Goal: Task Accomplishment & Management: Manage account settings

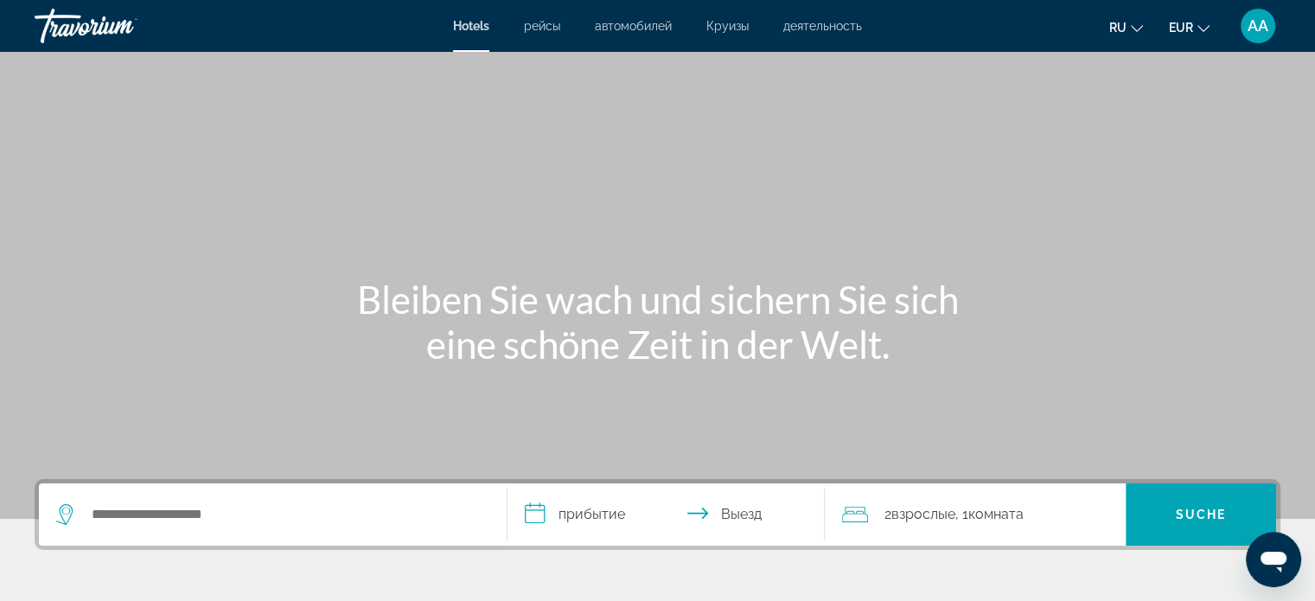
click at [1195, 176] on div "Hauptinhalt" at bounding box center [657, 259] width 1315 height 519
click at [1252, 33] on font "AA" at bounding box center [1257, 25] width 21 height 18
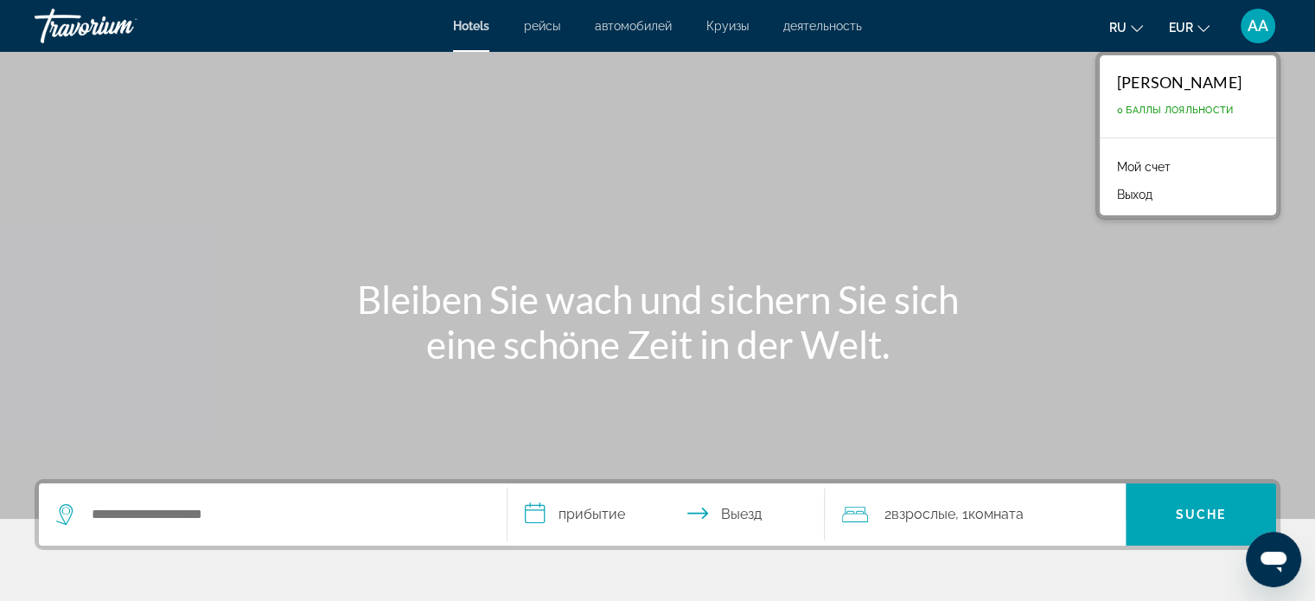
click at [1127, 166] on font "Мой счет" at bounding box center [1144, 167] width 54 height 14
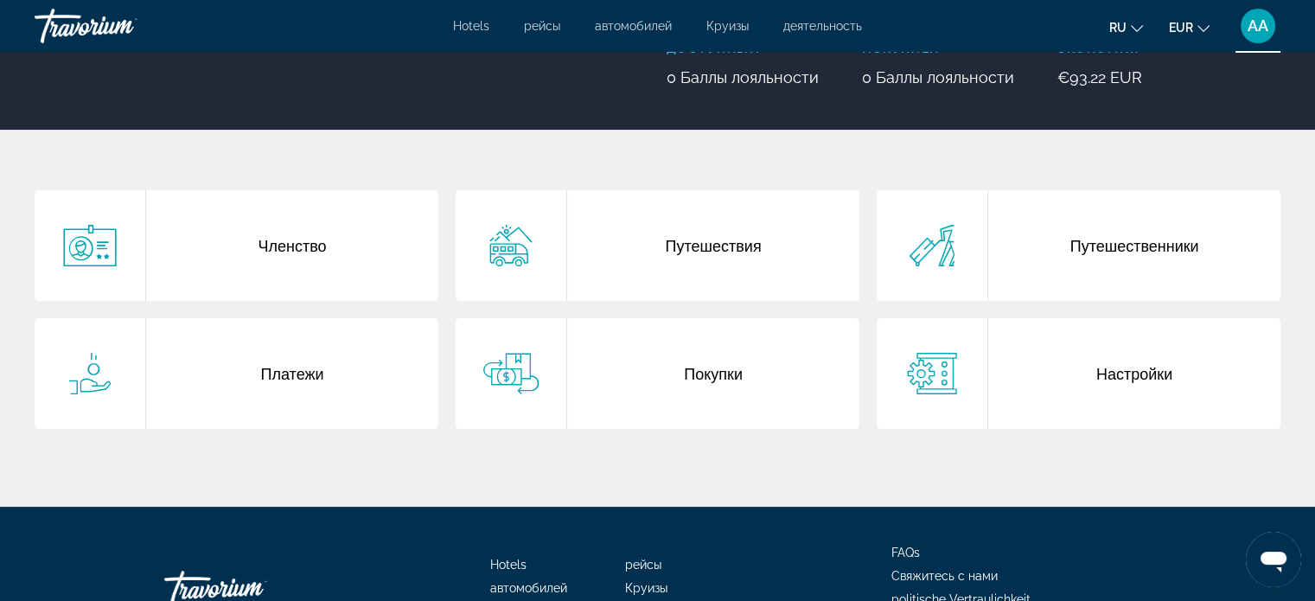
scroll to position [260, 0]
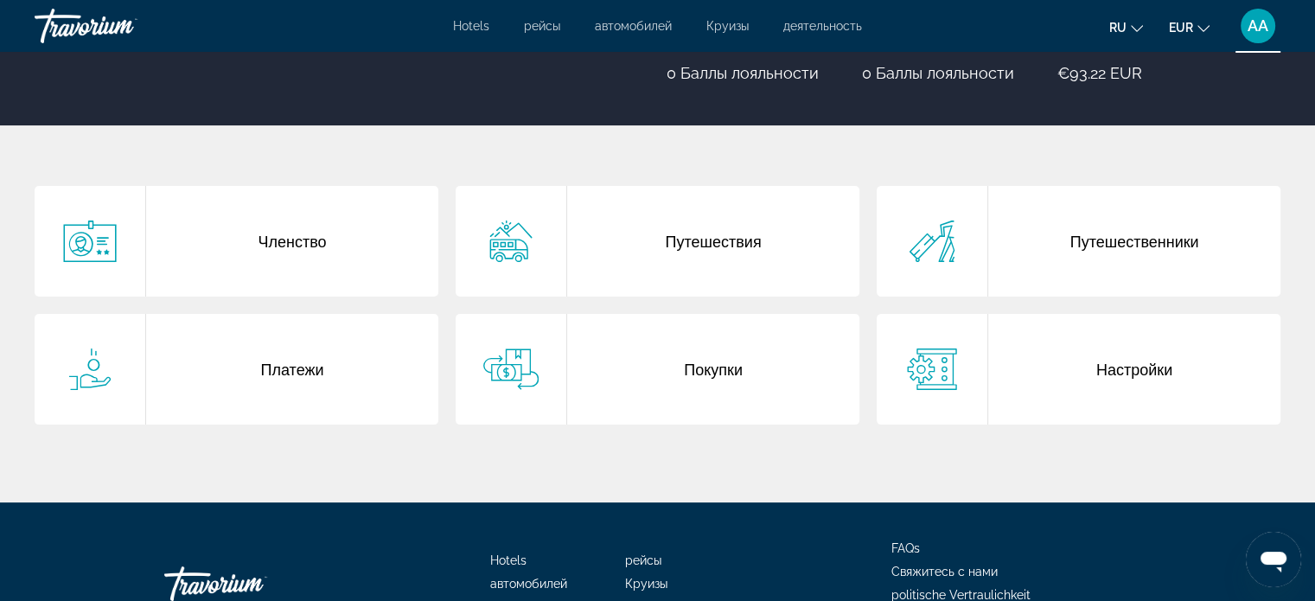
click at [1176, 259] on div "Путешественники" at bounding box center [1134, 241] width 292 height 111
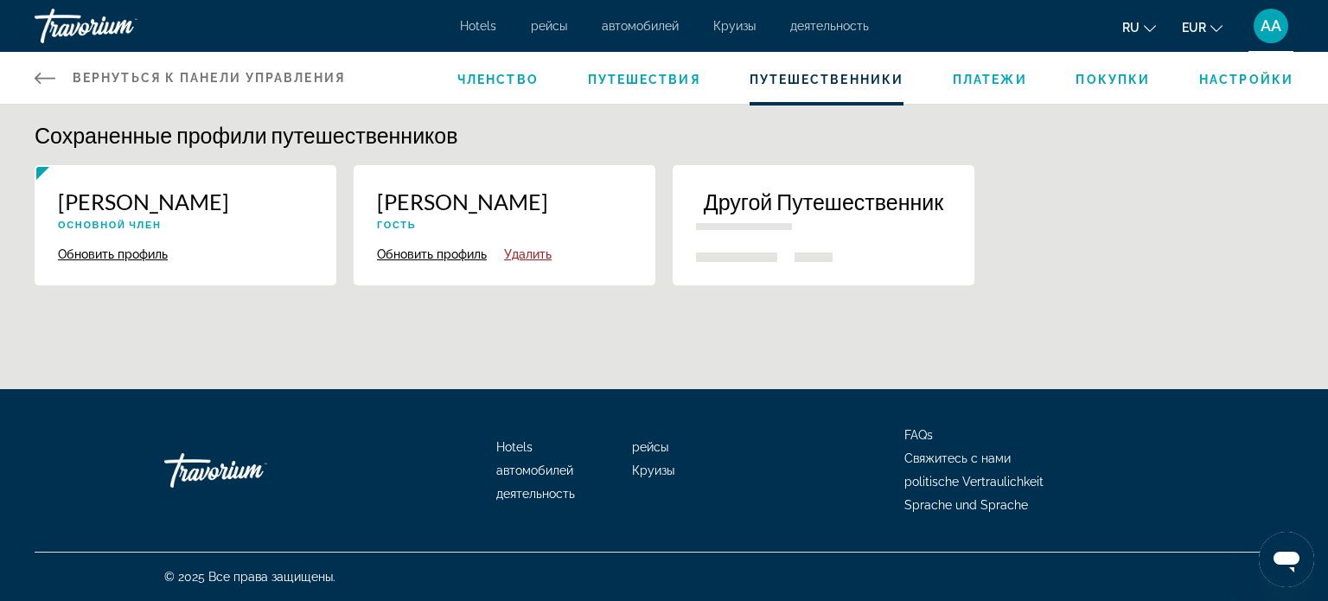
click at [596, 216] on div "Olga Kinderknecht Гость" at bounding box center [504, 215] width 255 height 54
click at [575, 209] on p "Olga Kinderknecht" at bounding box center [504, 201] width 255 height 26
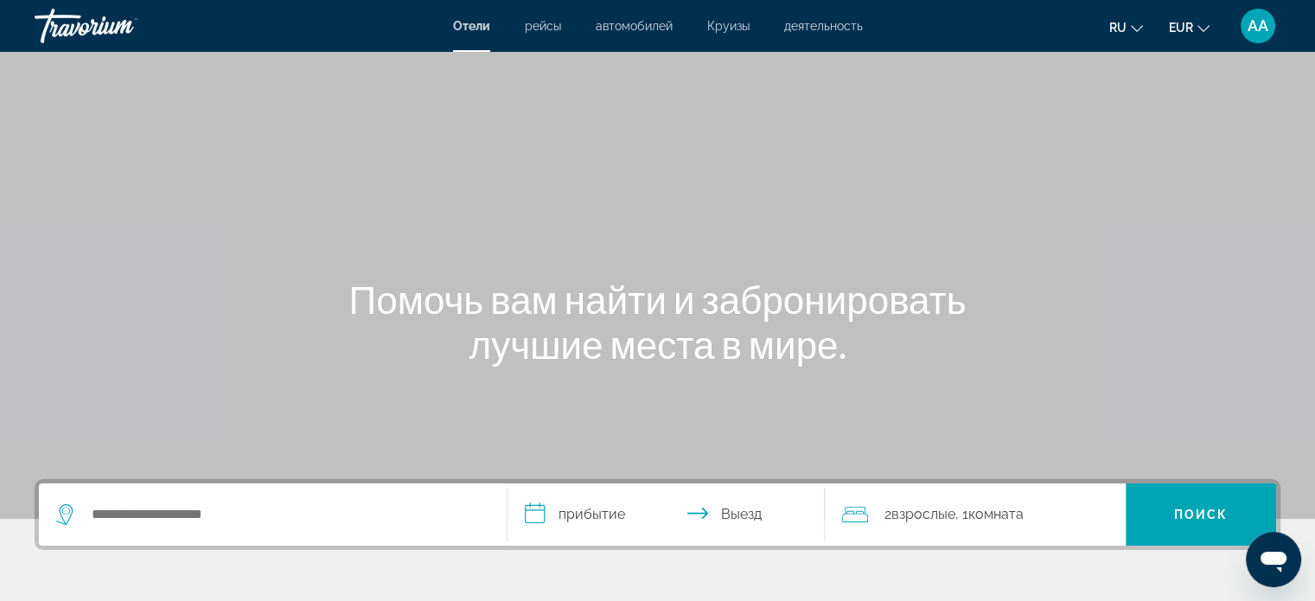
click at [1222, 360] on div "Помочь вам найти и забронировать лучшие места в мире." at bounding box center [657, 322] width 1315 height 90
click at [1230, 298] on div "Помочь вам найти и забронировать лучшие места в мире." at bounding box center [657, 322] width 1315 height 90
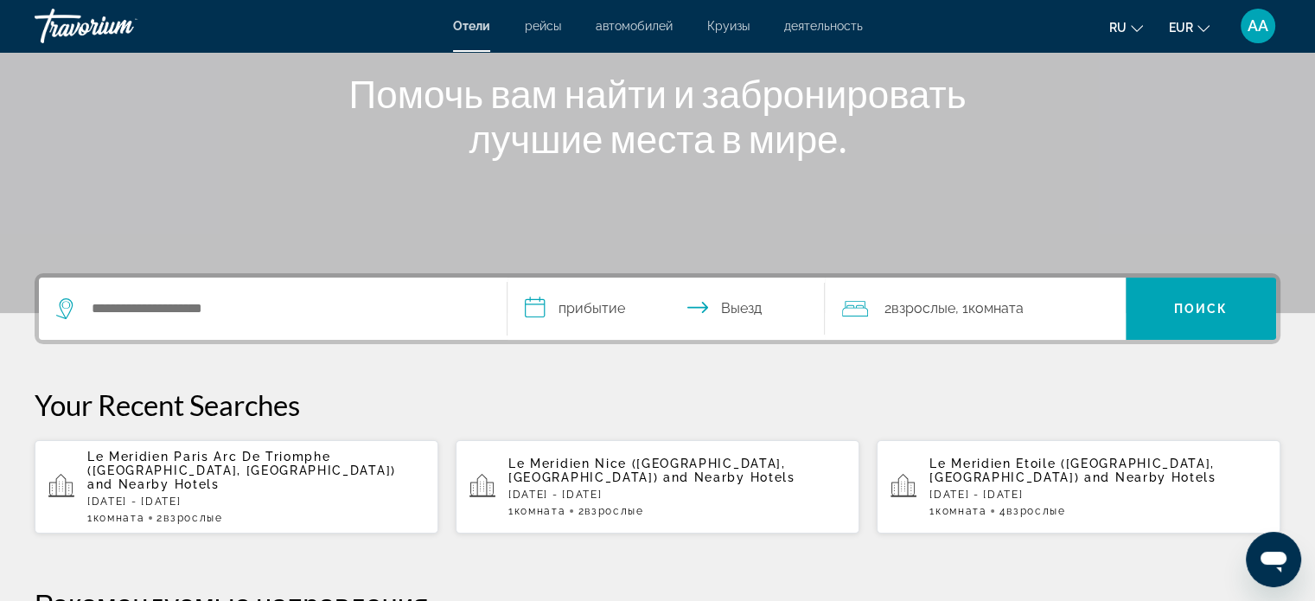
scroll to position [207, 0]
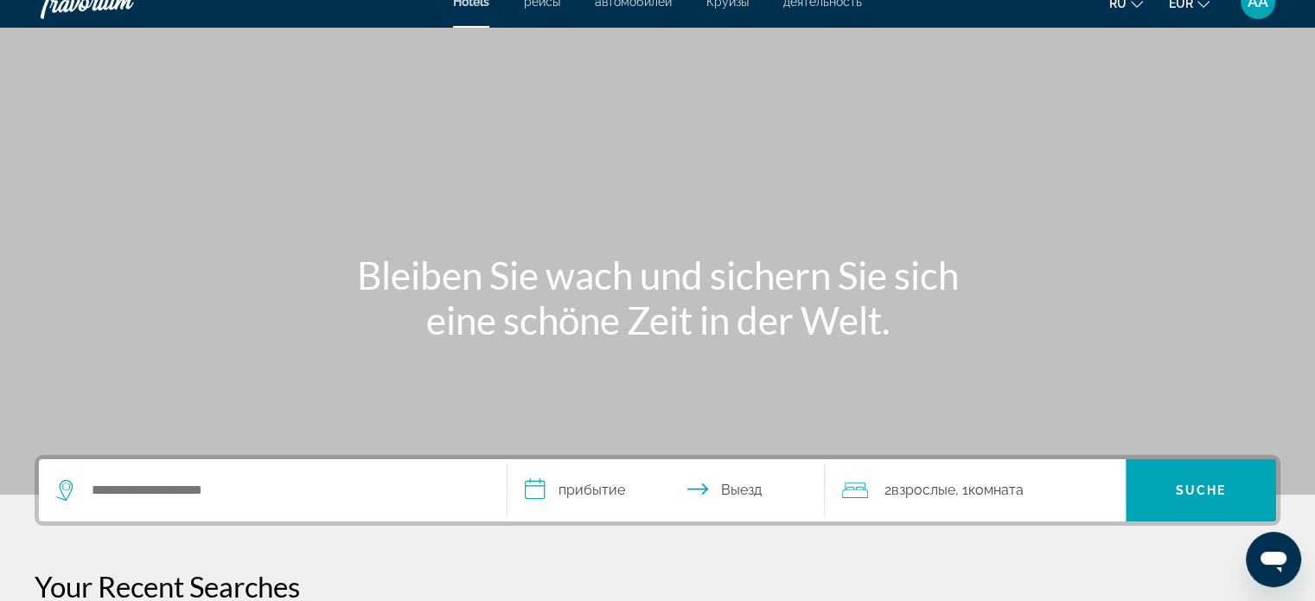
scroll to position [32, 0]
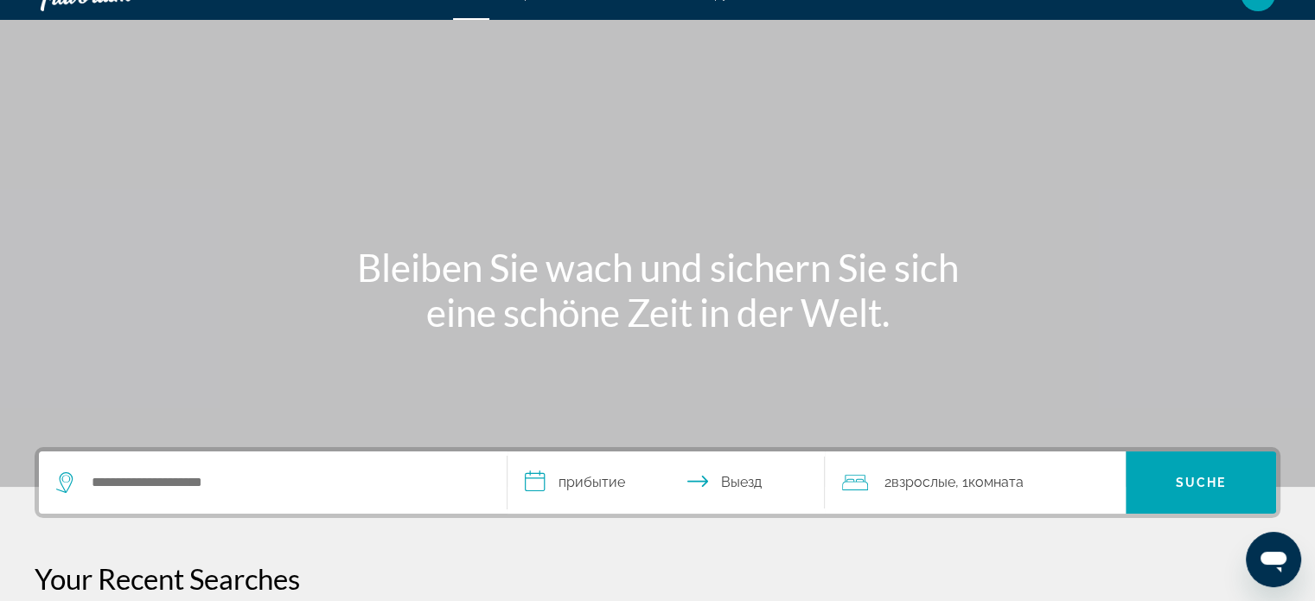
click at [1264, 242] on div "Hauptinhalt" at bounding box center [657, 227] width 1315 height 519
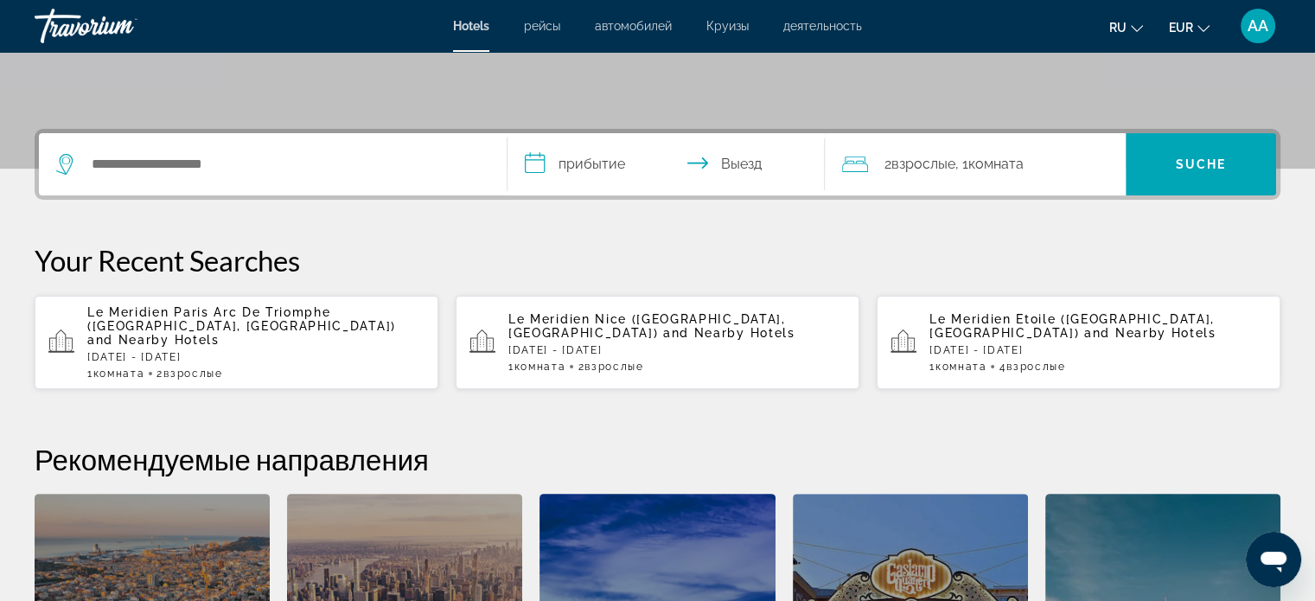
scroll to position [352, 0]
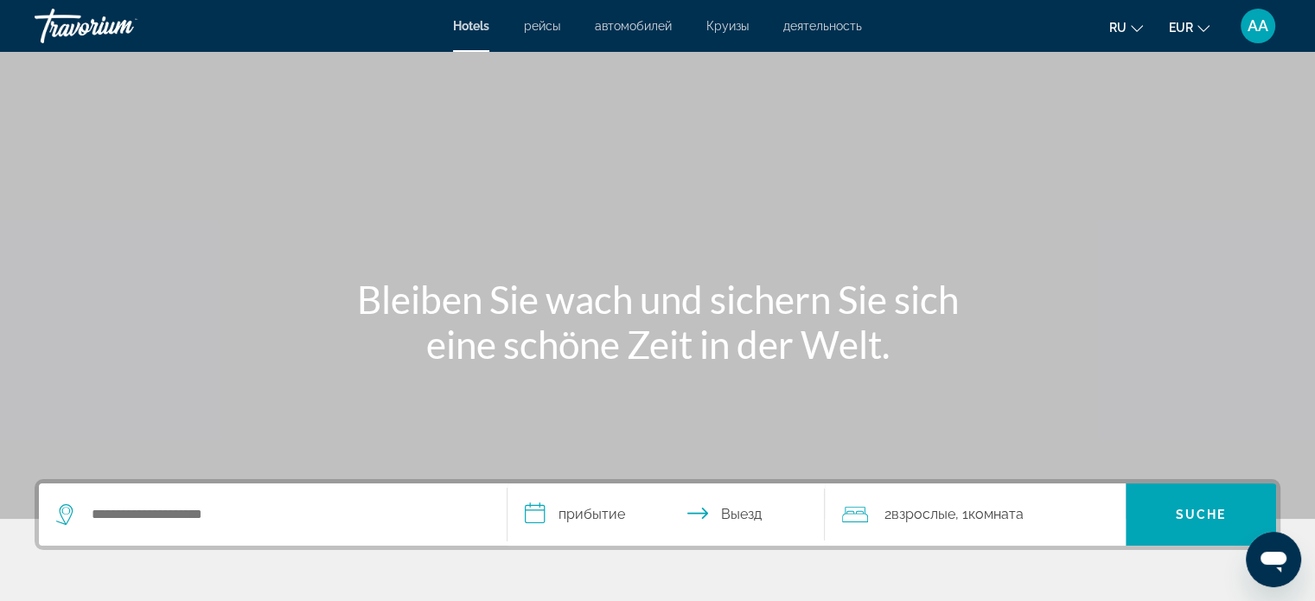
click at [1249, 31] on font "AA" at bounding box center [1257, 25] width 21 height 18
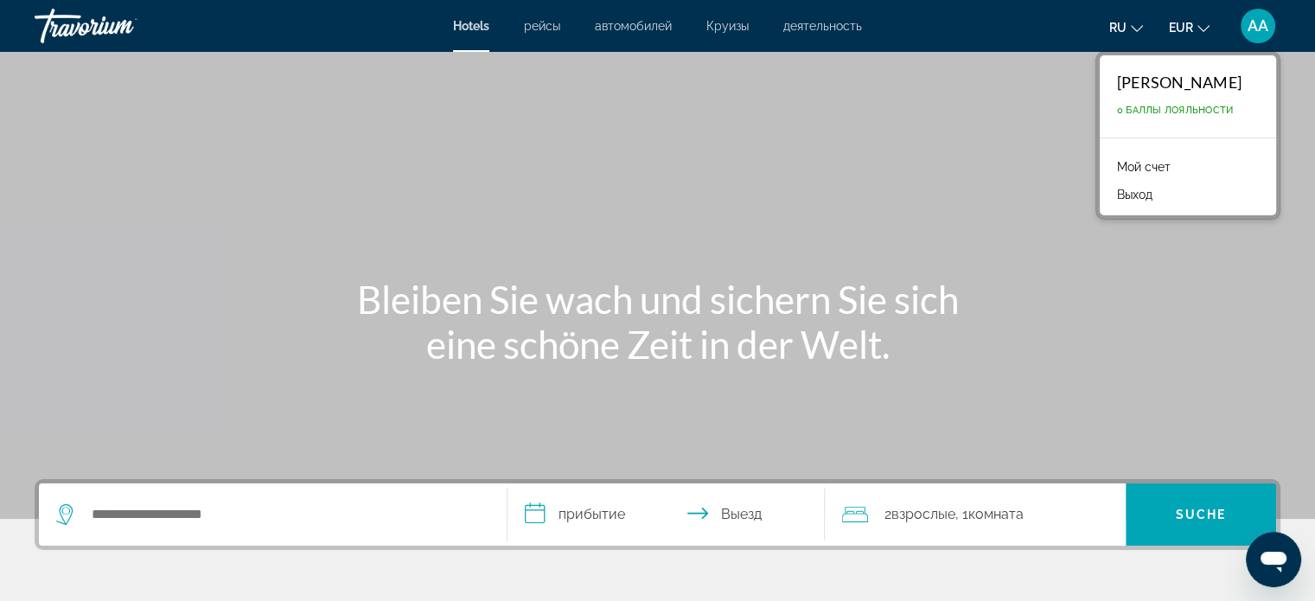
click at [1119, 164] on font "Мой счет" at bounding box center [1144, 167] width 54 height 14
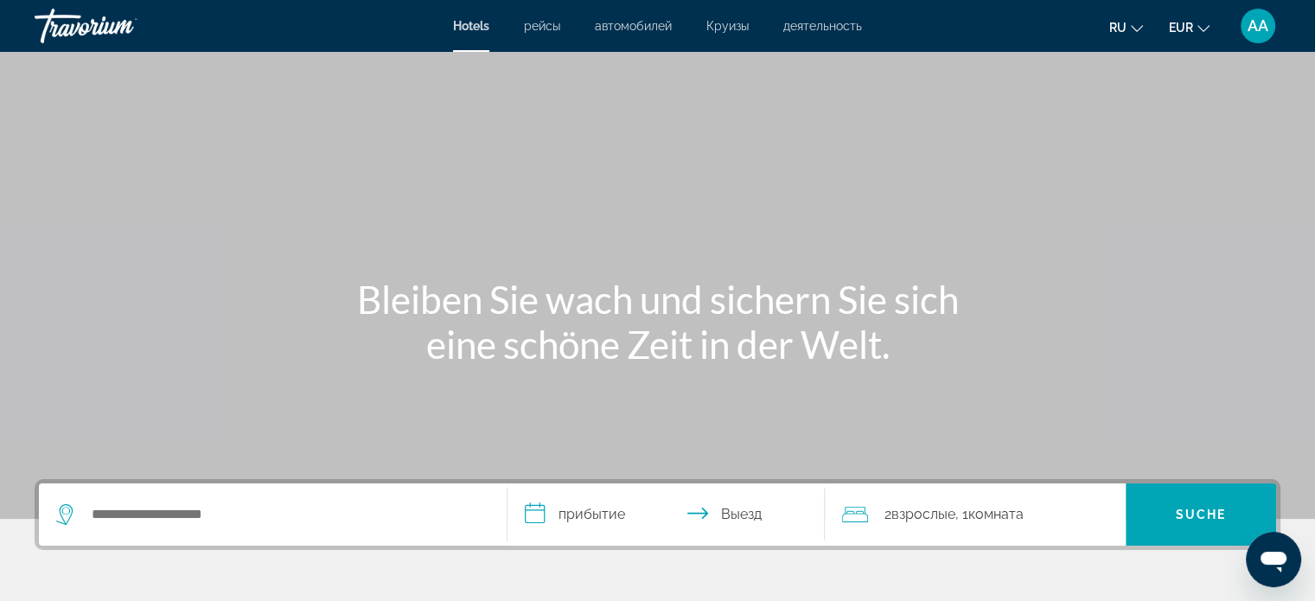
click at [1258, 24] on font "AA" at bounding box center [1257, 25] width 21 height 18
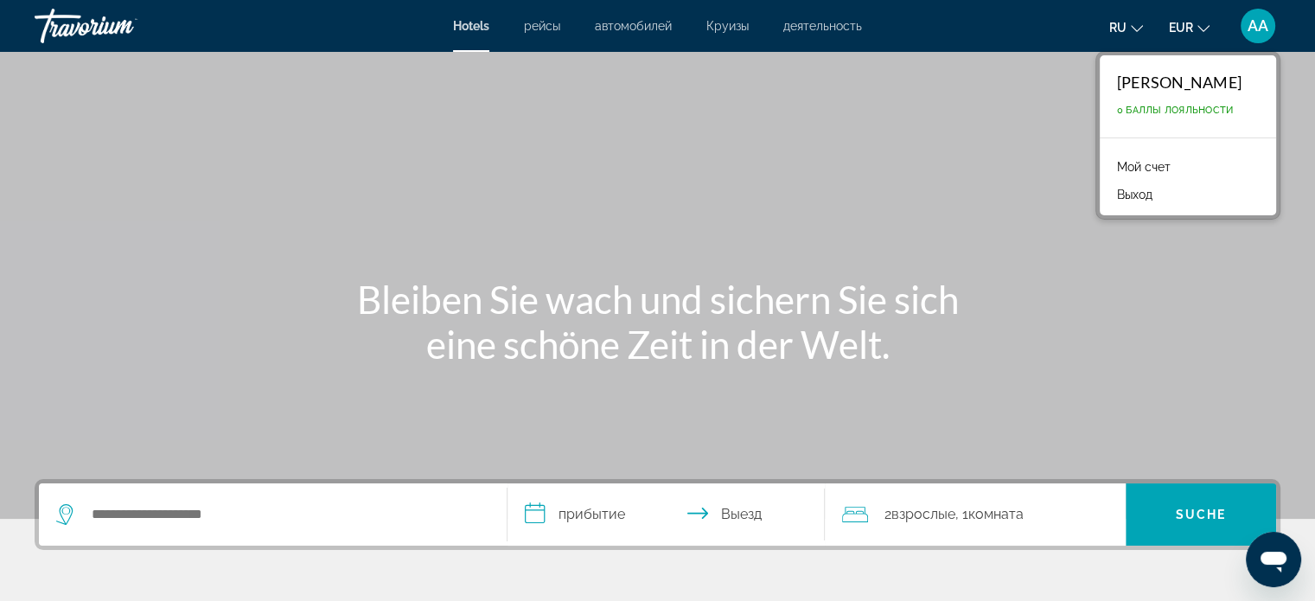
click at [936, 146] on div "Hauptinhalt" at bounding box center [657, 259] width 1315 height 519
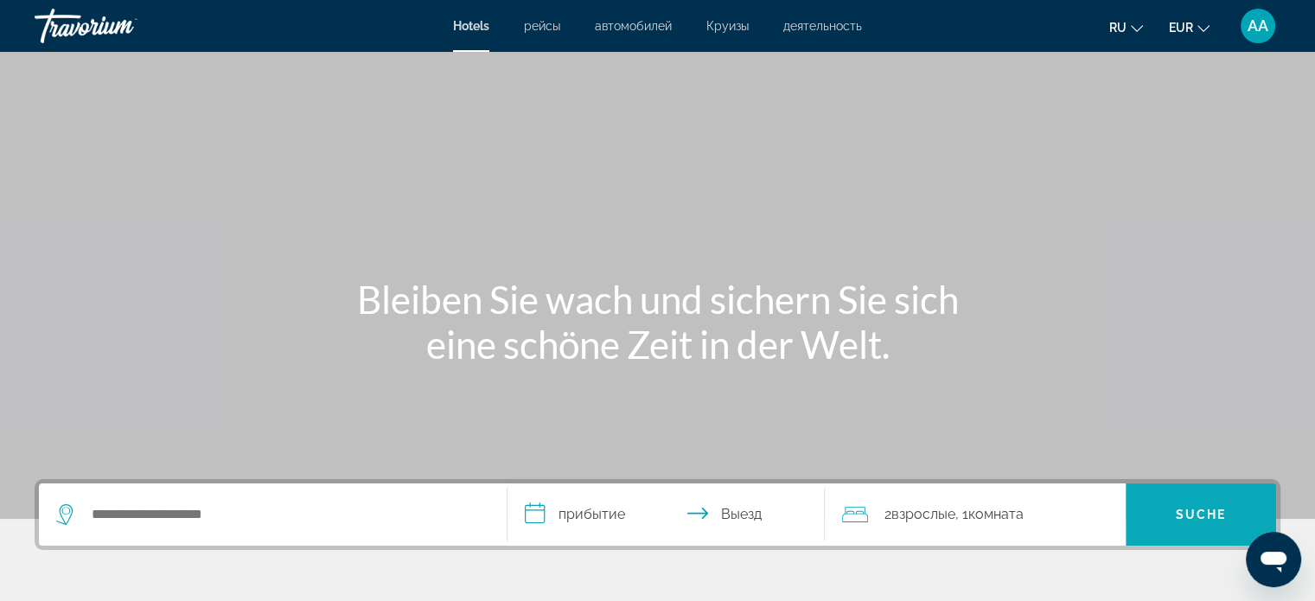
click at [1262, 25] on font "AA" at bounding box center [1257, 25] width 21 height 18
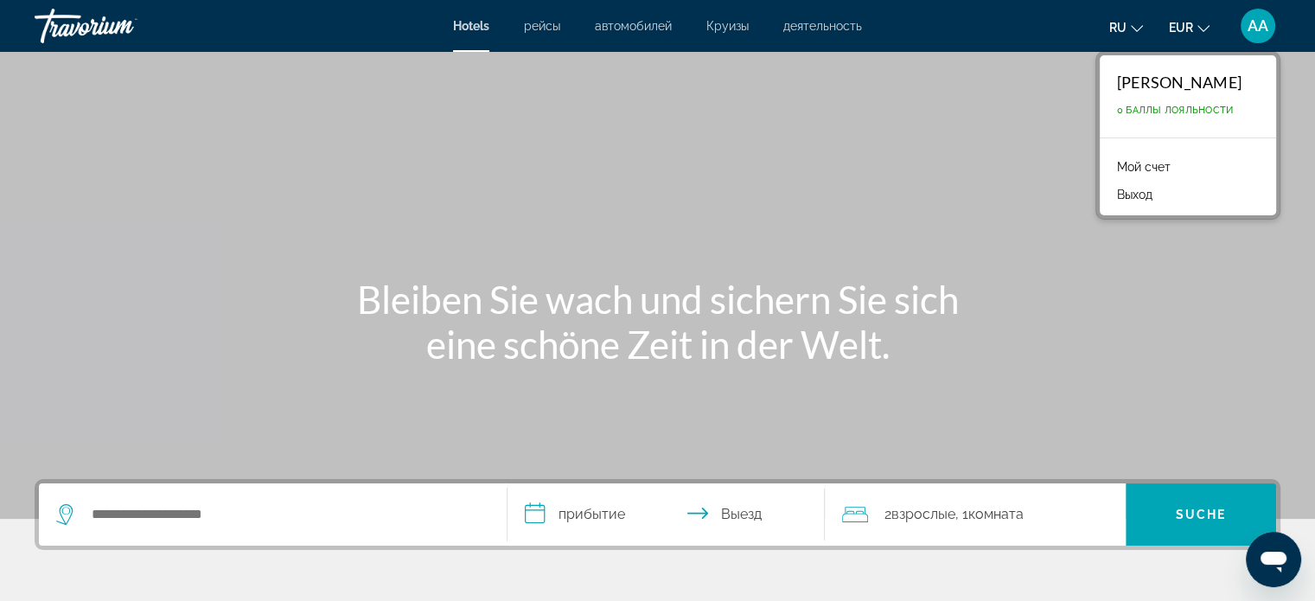
click at [1125, 162] on font "Мой счет" at bounding box center [1144, 167] width 54 height 14
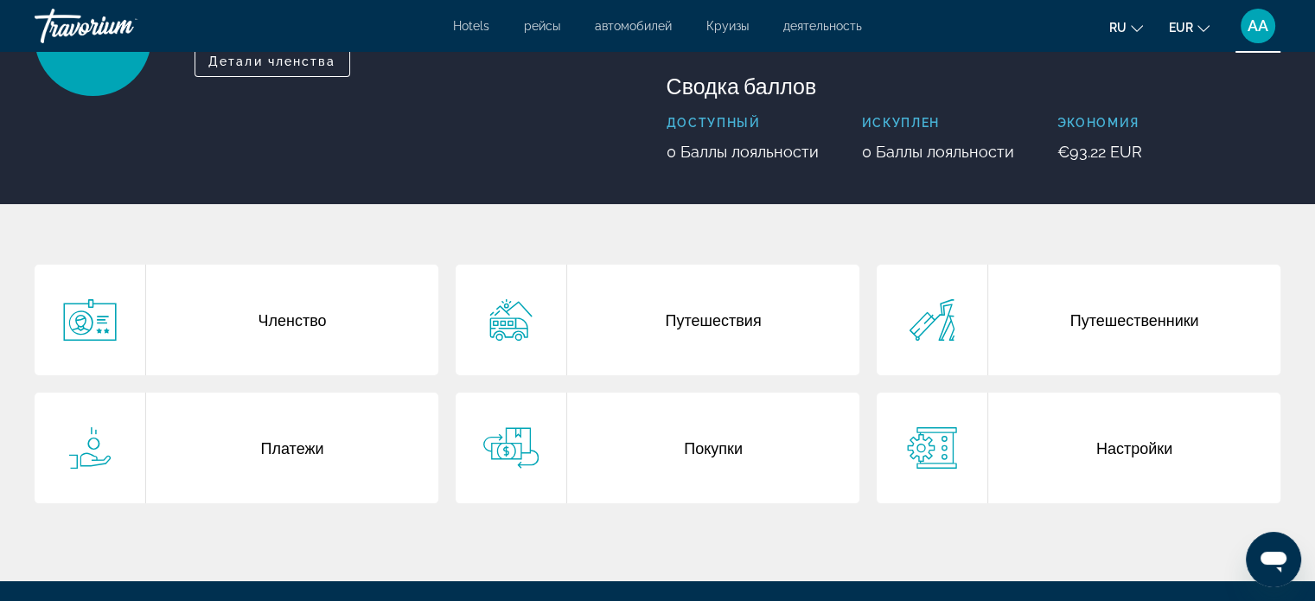
scroll to position [182, 0]
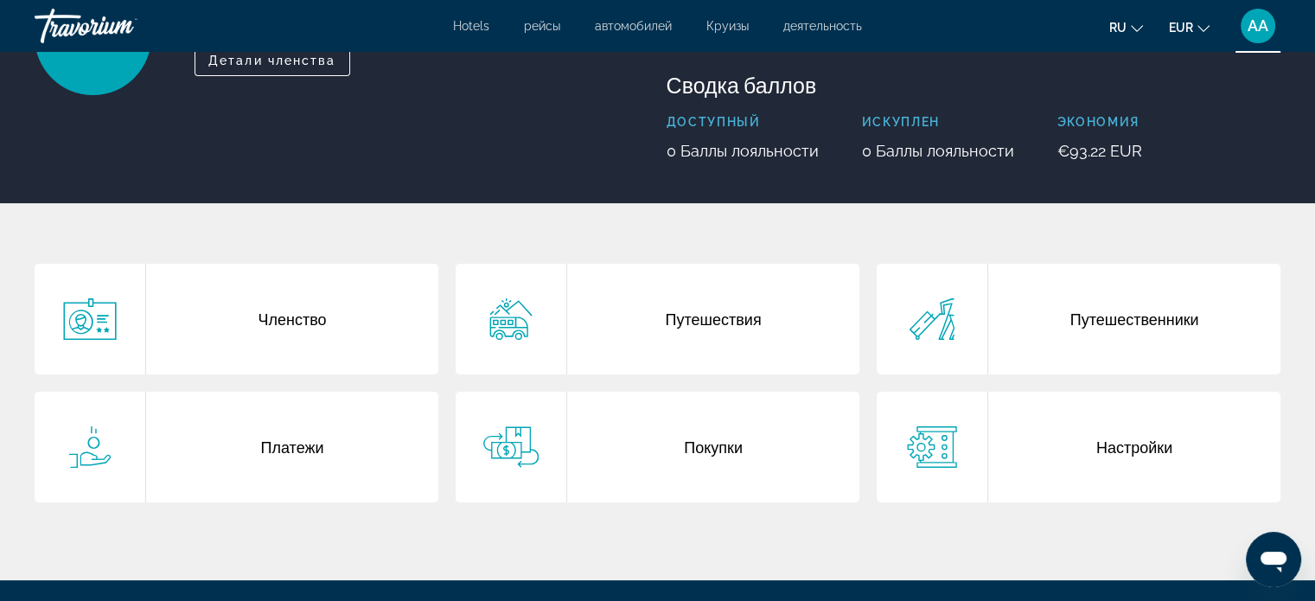
click at [1163, 322] on div "Путешественники" at bounding box center [1134, 319] width 292 height 111
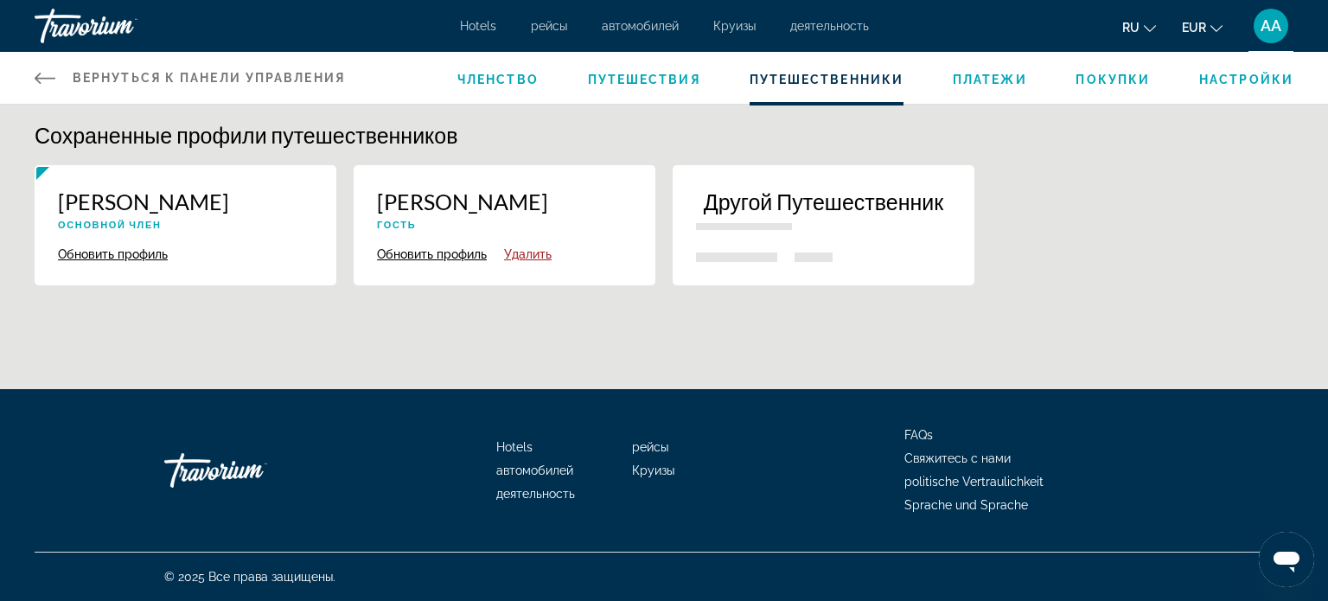
click at [1211, 313] on div "Сохраненные профили путешественников Anastassiya Altmann Основной член Обновить…" at bounding box center [664, 273] width 1328 height 337
click at [882, 206] on p "Другой Путешественник" at bounding box center [823, 201] width 255 height 26
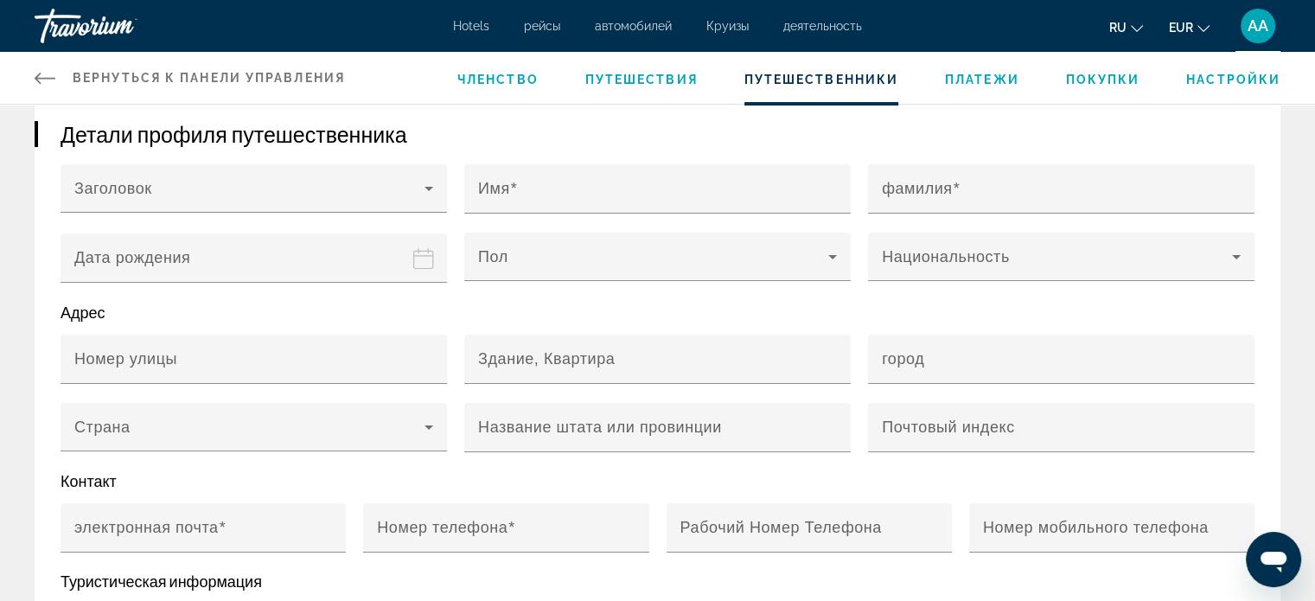
scroll to position [229, 0]
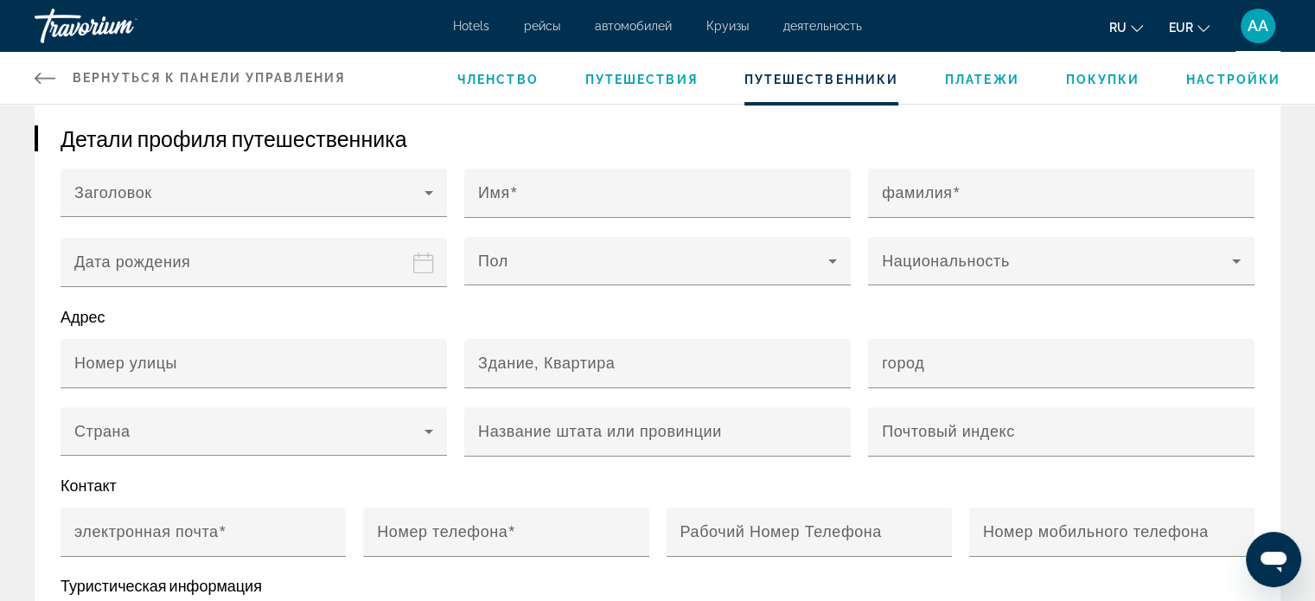
click at [1253, 319] on p "Адрес" at bounding box center [658, 316] width 1194 height 19
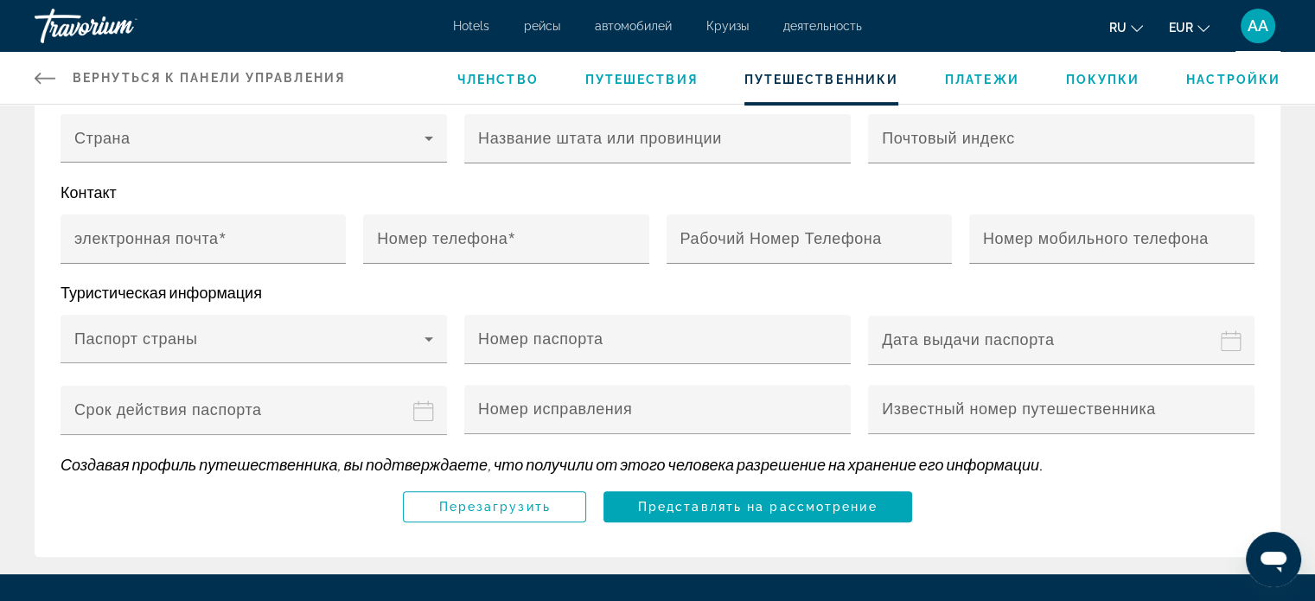
scroll to position [526, 0]
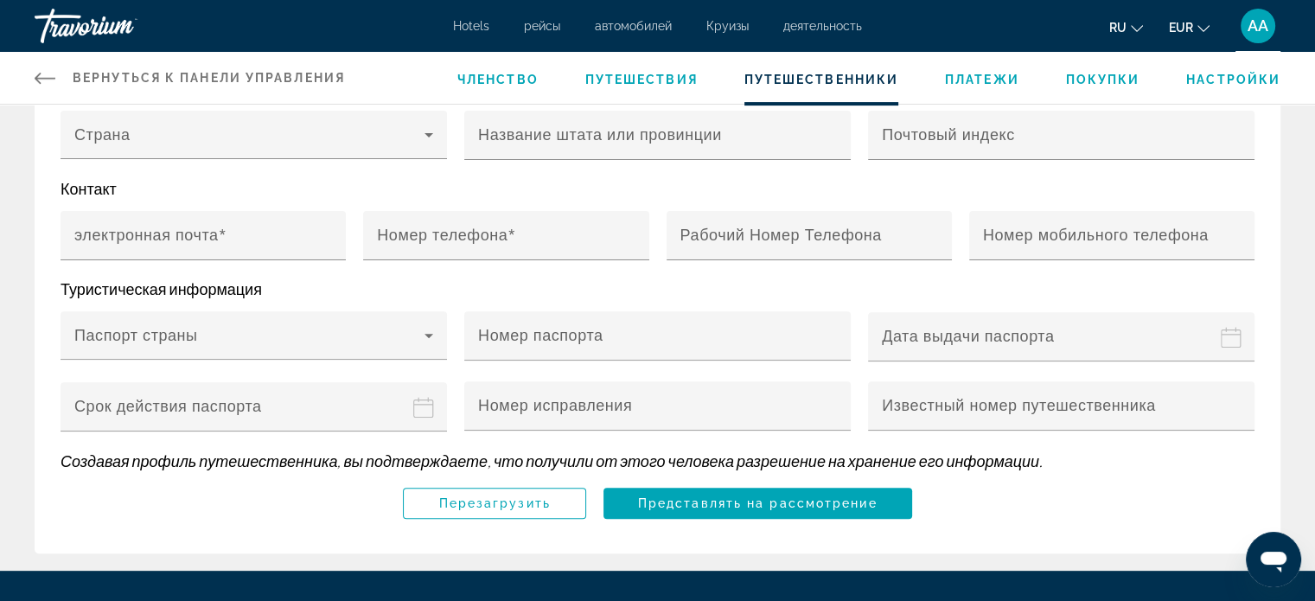
click at [1231, 311] on input "Passport issue date" at bounding box center [1064, 348] width 393 height 75
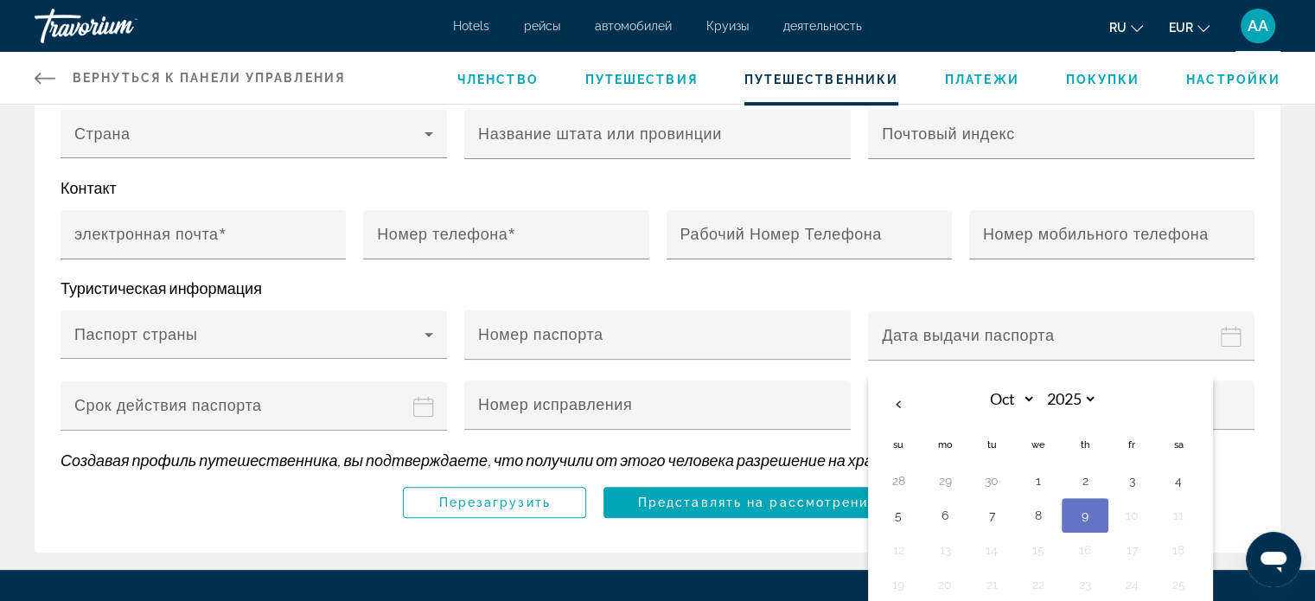
click at [1303, 339] on div "Детали профиля путешественника Заголовок Имя фамилия Дата рождения Oct *** *** …" at bounding box center [657, 172] width 1315 height 793
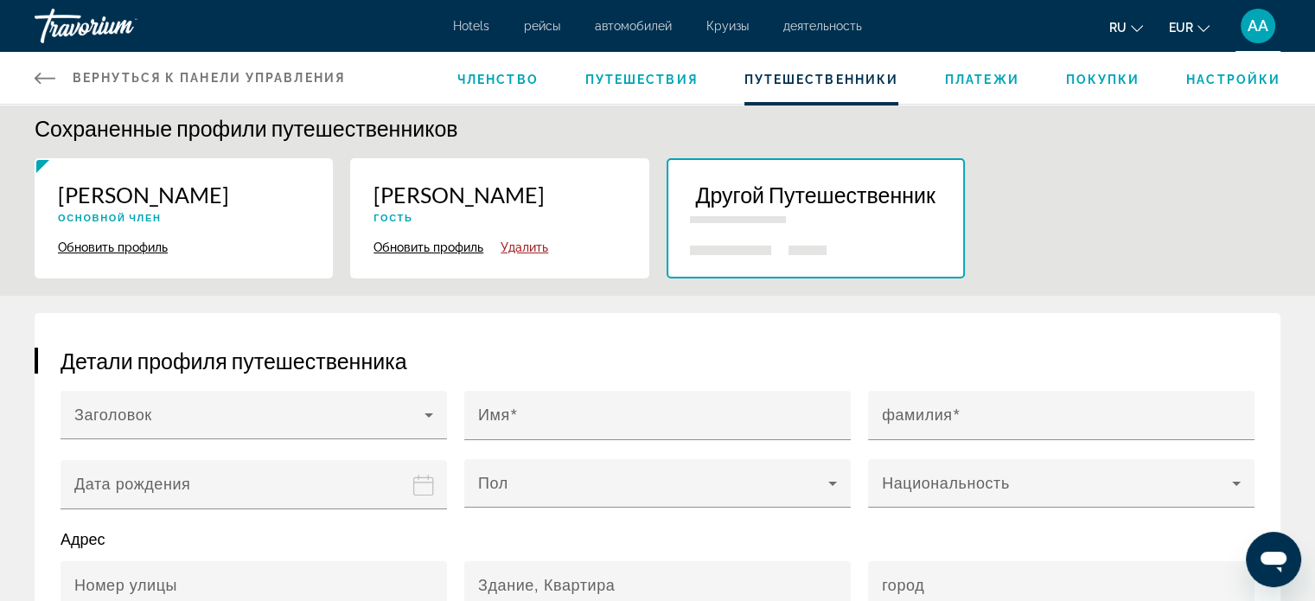
scroll to position [0, 0]
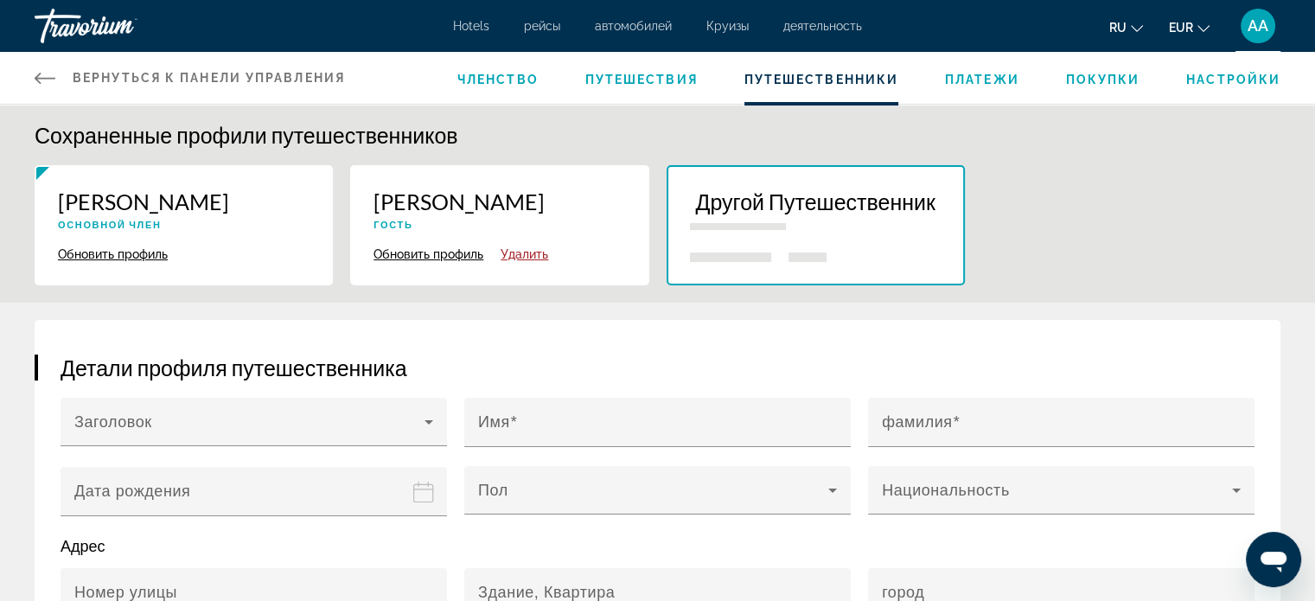
click at [991, 83] on span "Платежи" at bounding box center [982, 80] width 74 height 14
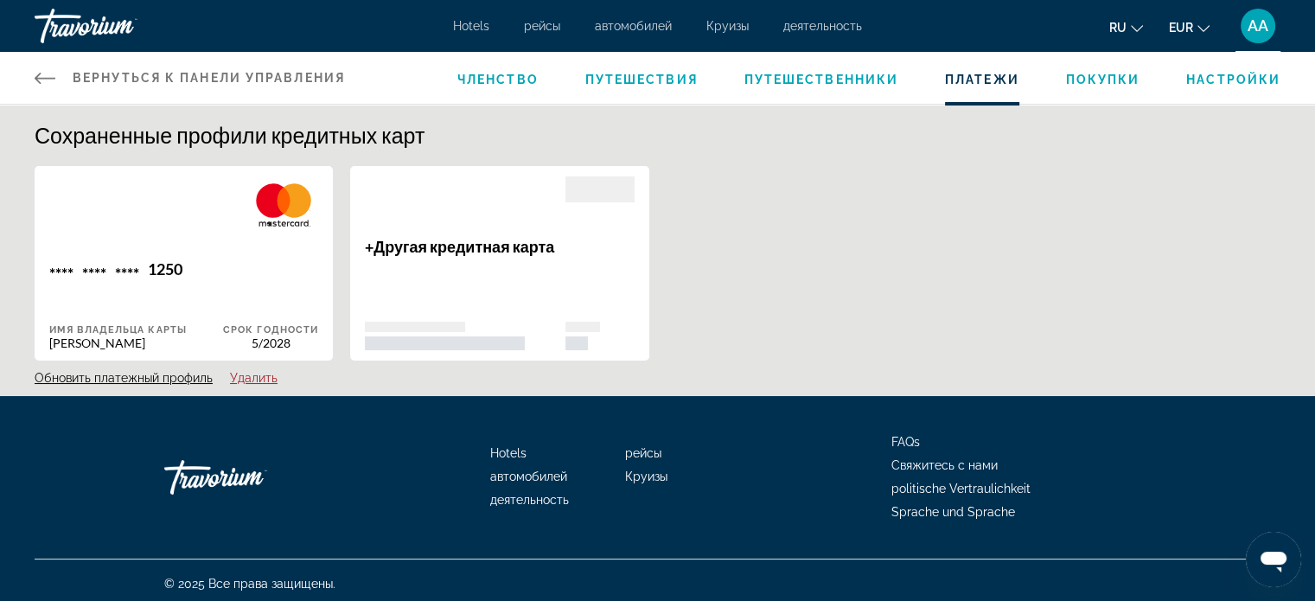
click at [280, 288] on div "Срок годности 5/2028" at bounding box center [270, 304] width 95 height 91
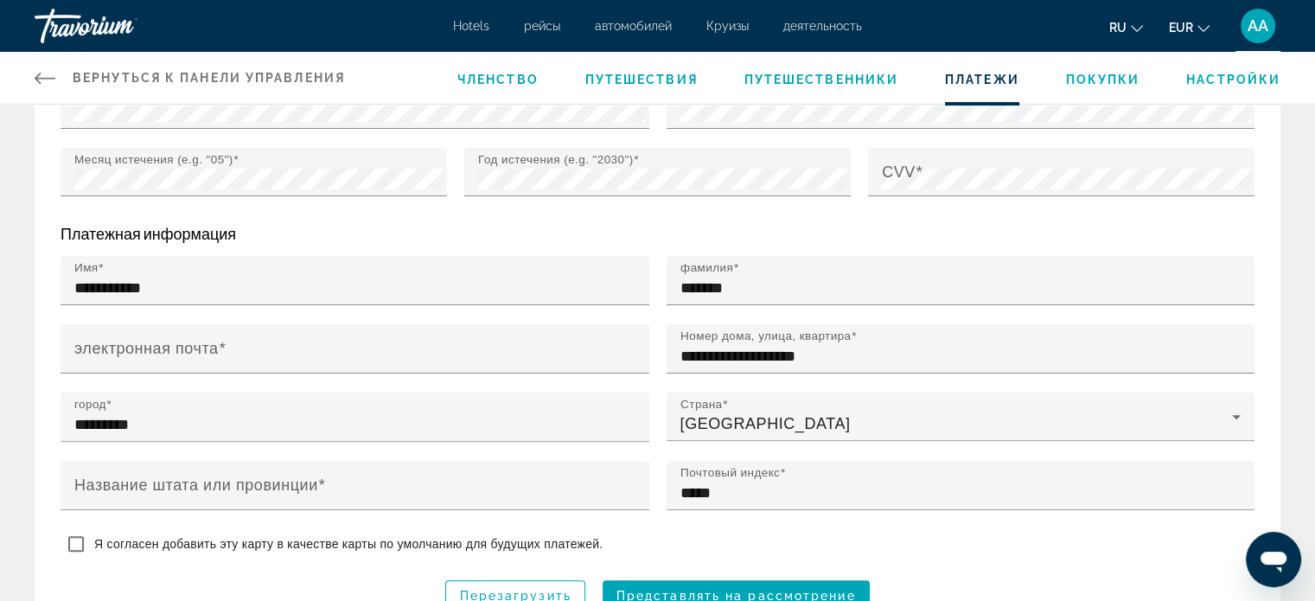
scroll to position [411, 0]
click at [1210, 323] on div "**********" at bounding box center [965, 347] width 571 height 49
click at [1228, 226] on p "Платежная информация" at bounding box center [658, 232] width 1194 height 19
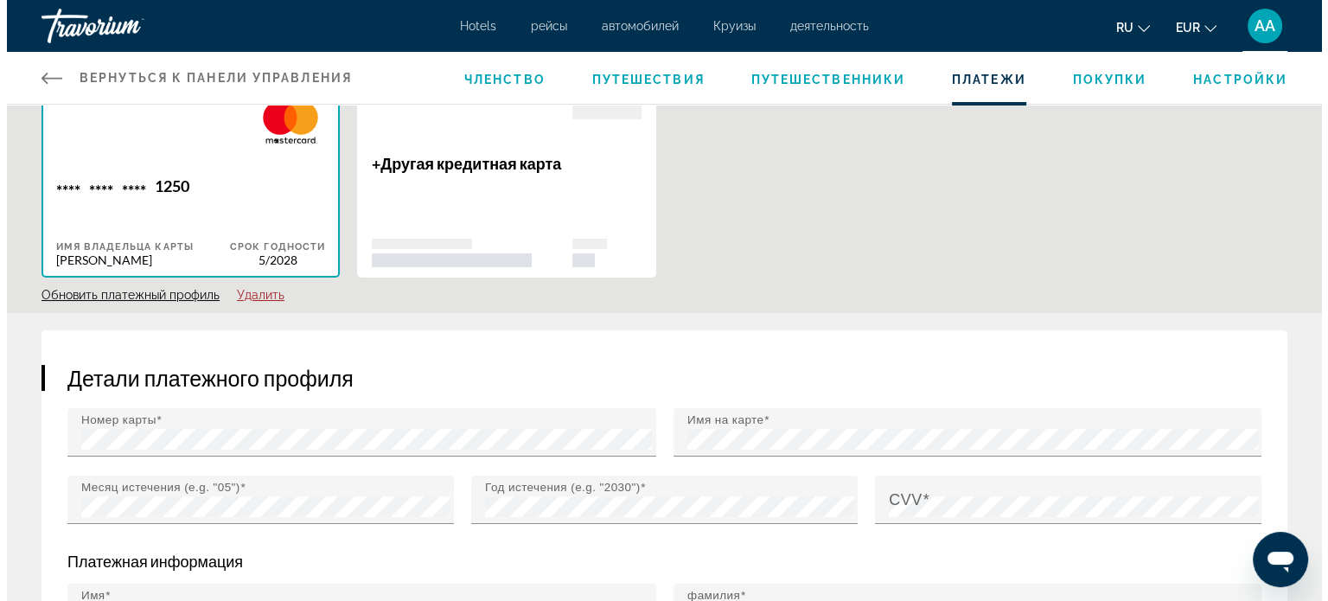
scroll to position [0, 0]
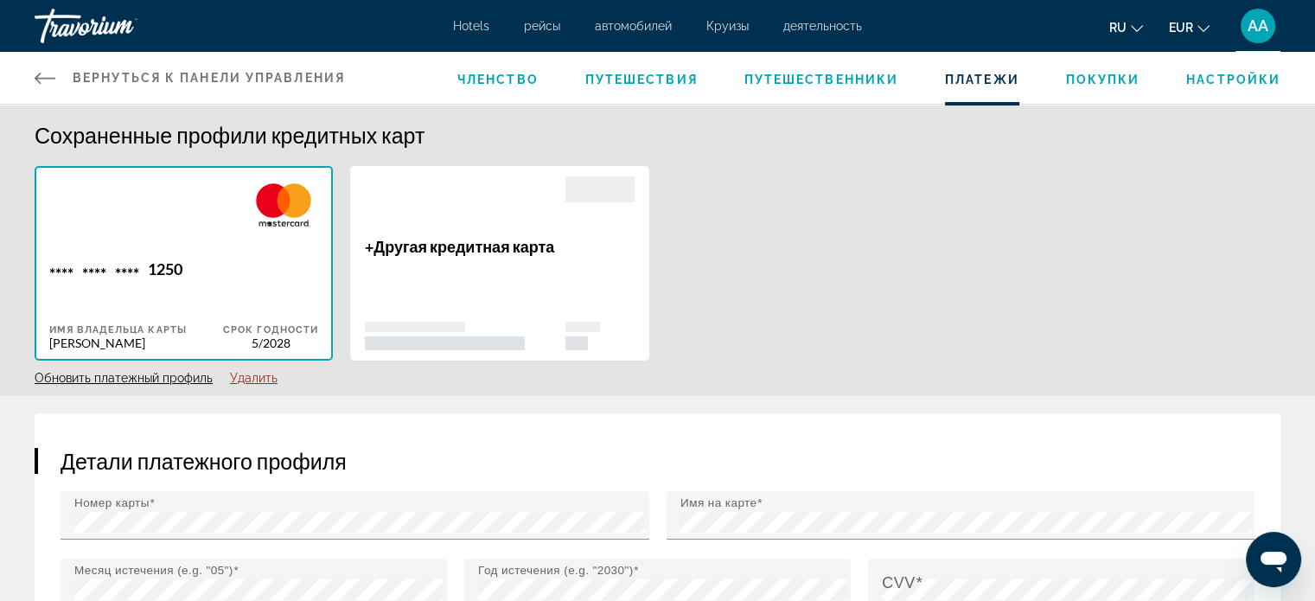
click at [644, 76] on span "Путешествия" at bounding box center [641, 80] width 112 height 14
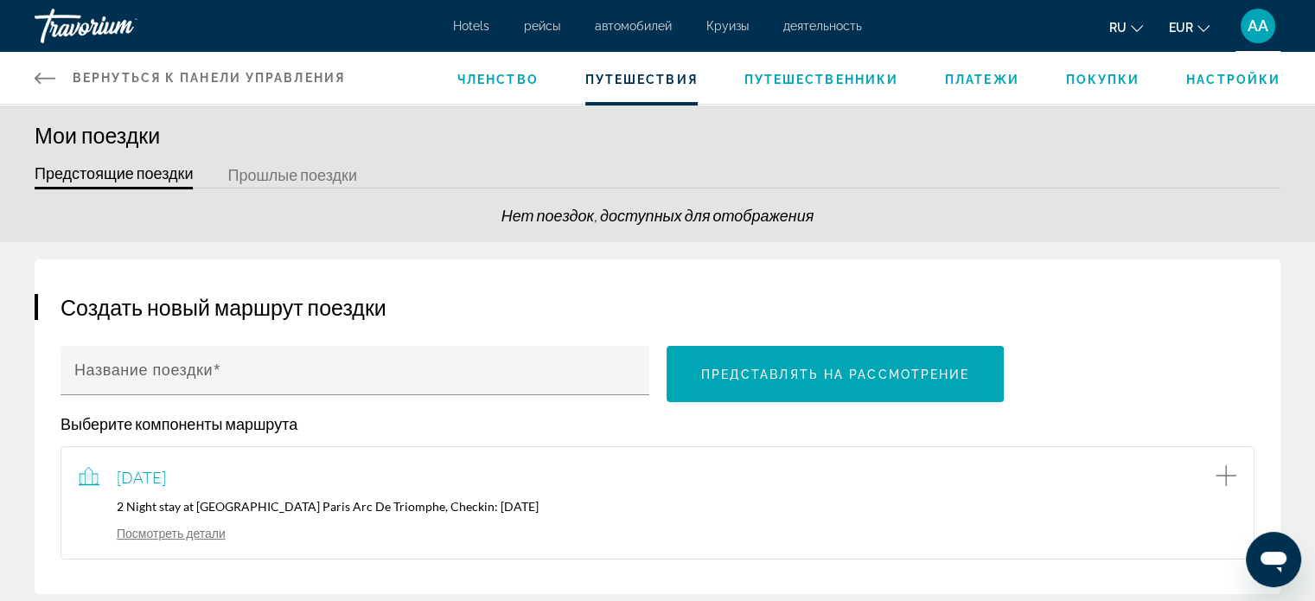
click at [1118, 81] on span "Покупки" at bounding box center [1102, 80] width 74 height 14
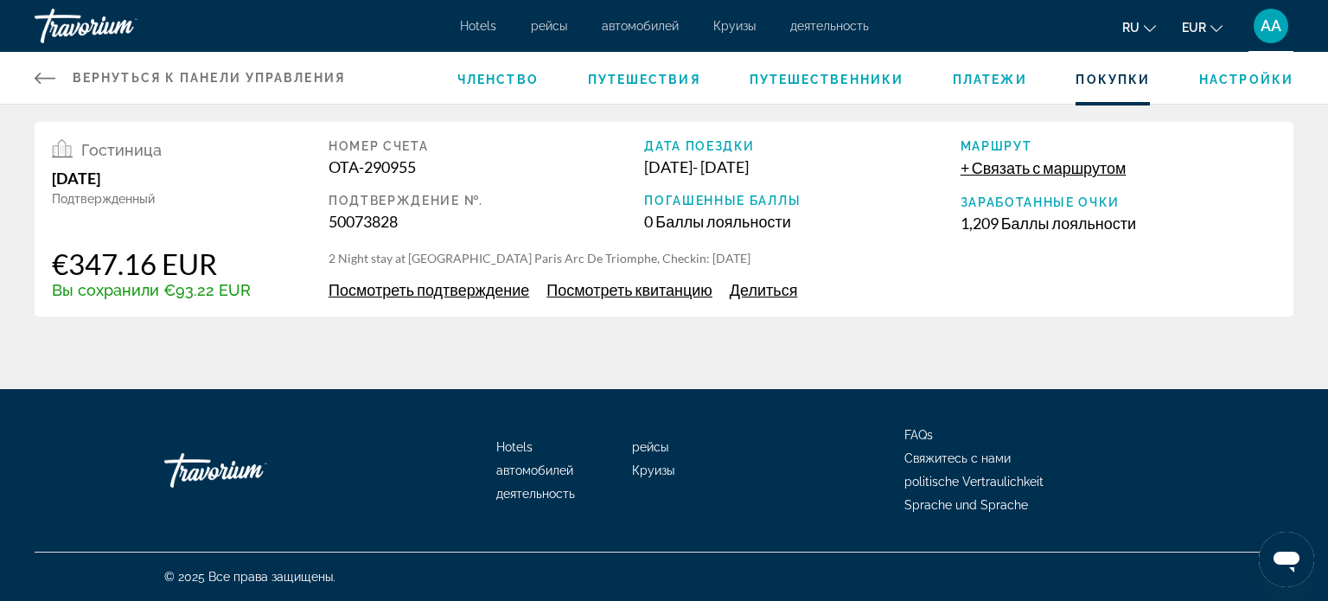
click at [109, 93] on link "Вернуться к панели управления Панель приборов" at bounding box center [190, 78] width 310 height 52
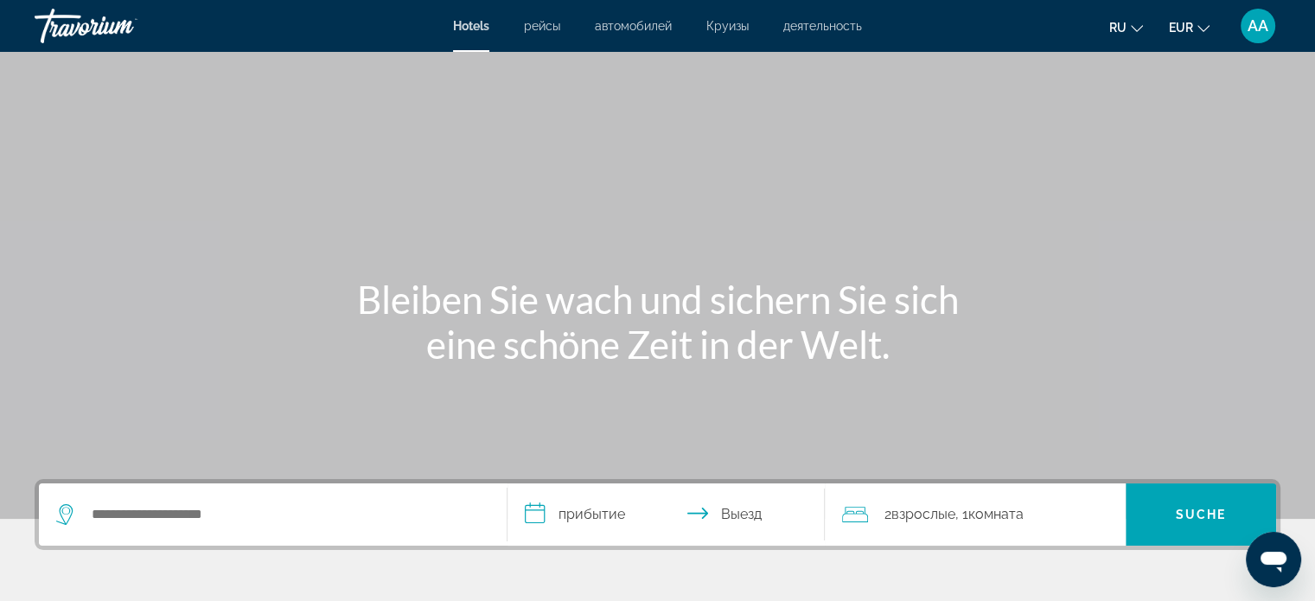
click at [816, 297] on font "Bleiben Sie wach und sichern Sie sich eine schöne Zeit in der Welt." at bounding box center [658, 322] width 602 height 90
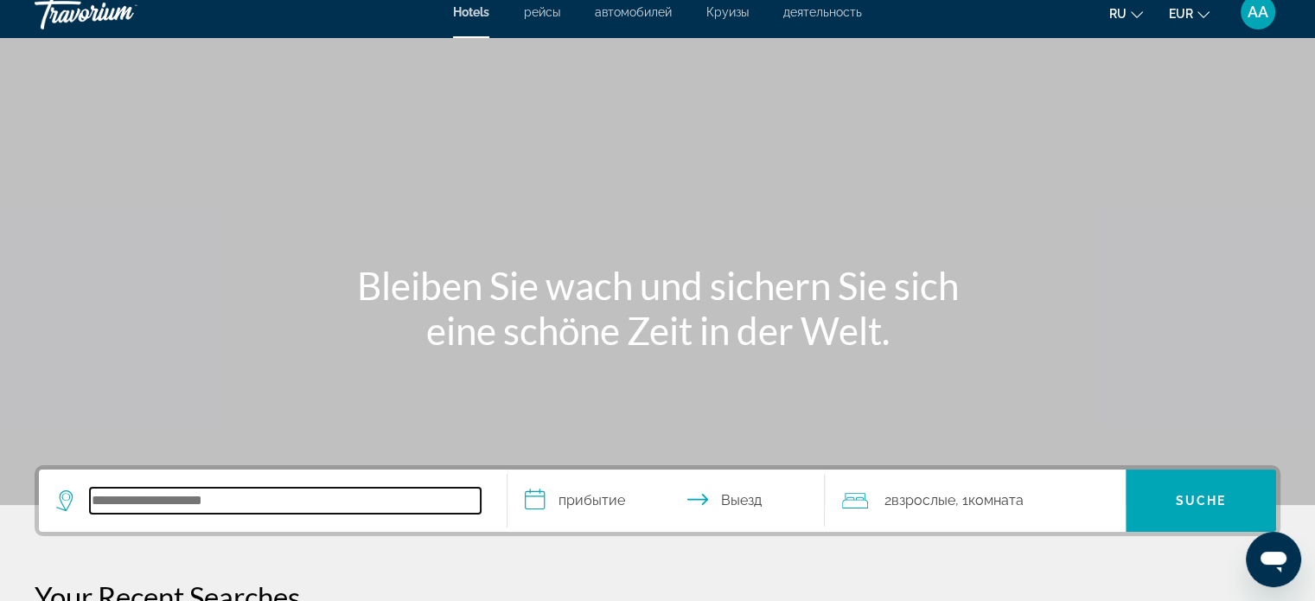
click at [323, 504] on input "Hotelziel suchen" at bounding box center [285, 500] width 391 height 26
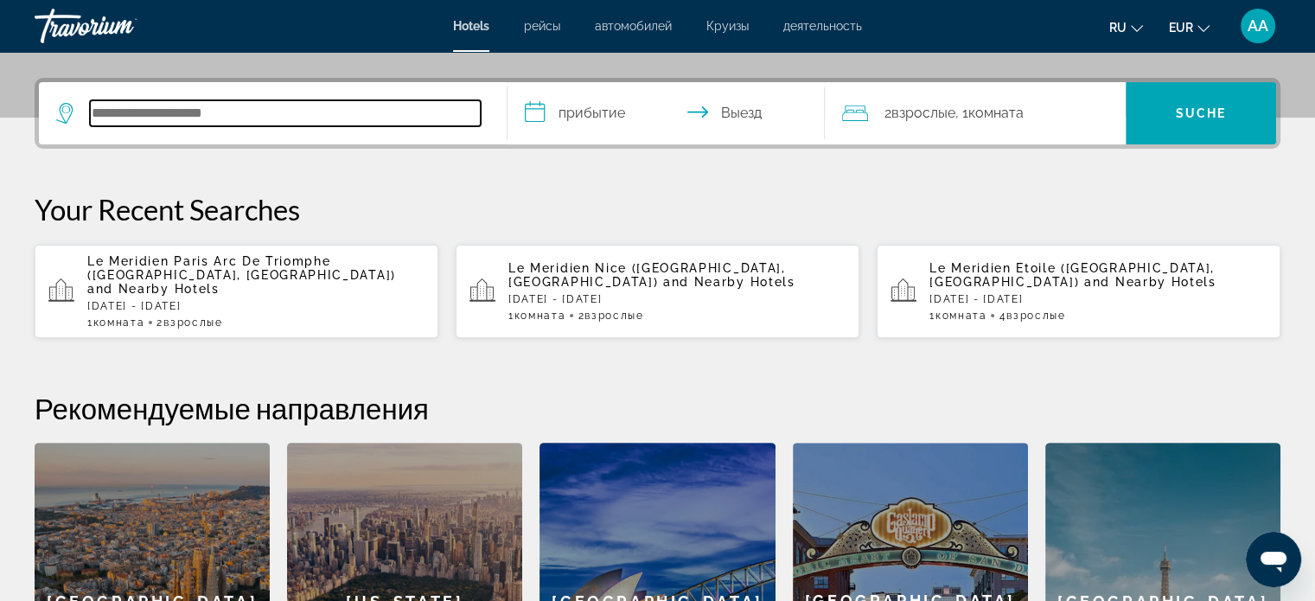
scroll to position [422, 0]
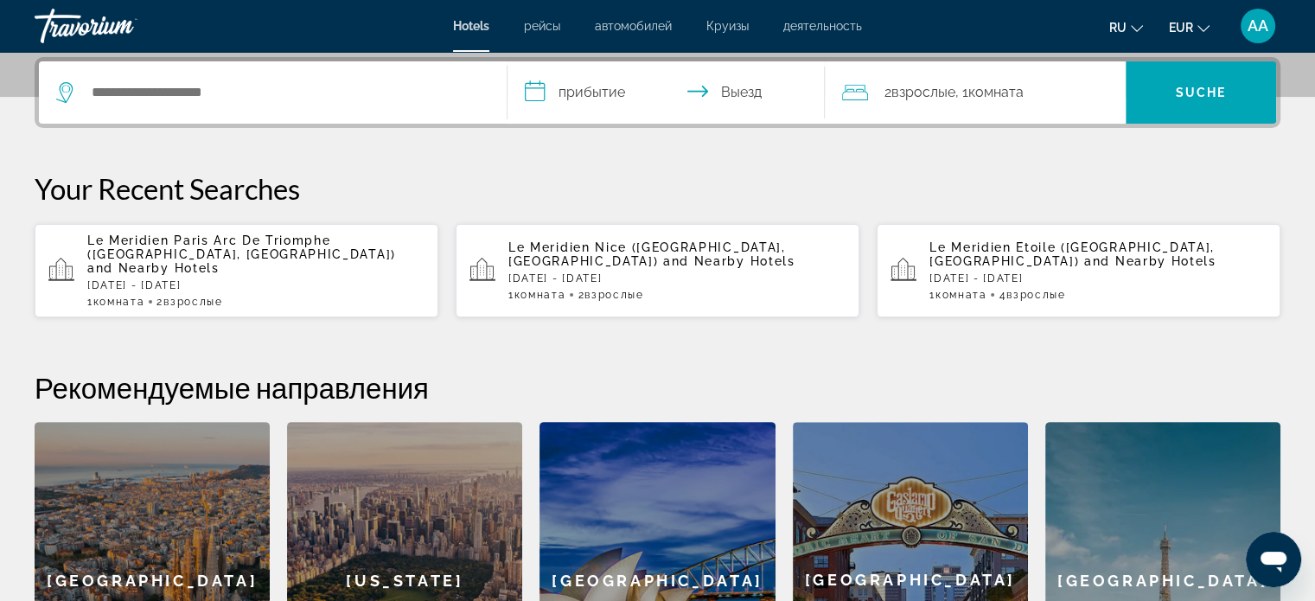
click at [253, 253] on p "Le Meridien Paris Arc De Triomphe (Paris, FR) and Nearby Hotels" at bounding box center [255, 253] width 337 height 41
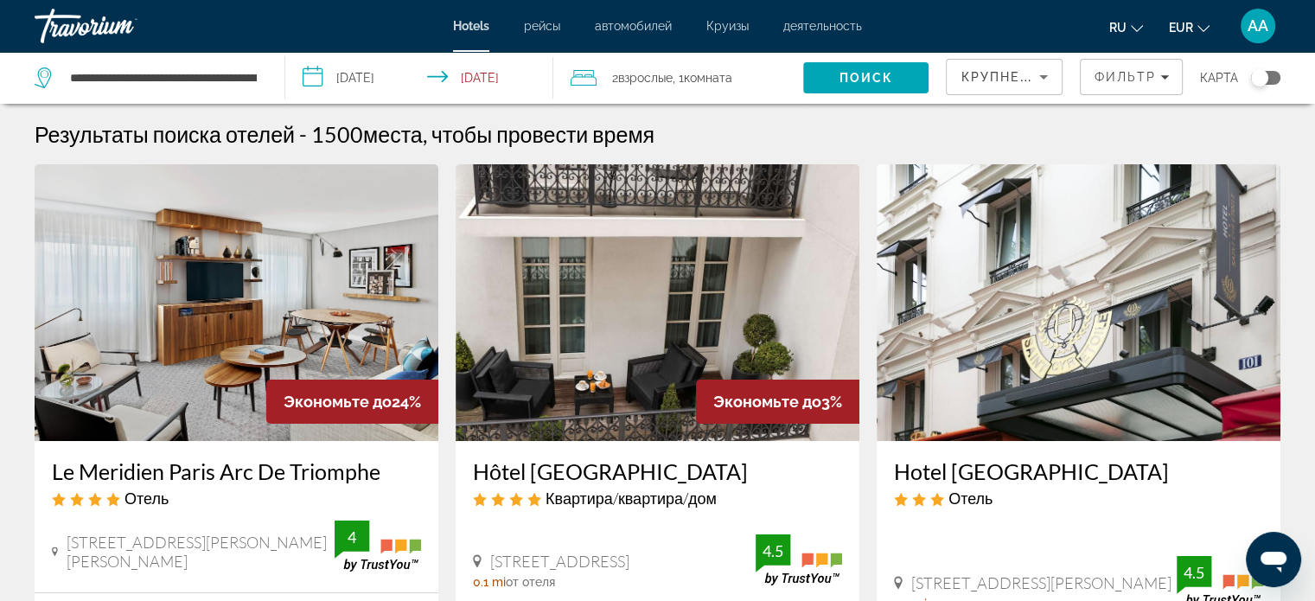
click at [1269, 306] on img "Hauptinhalt" at bounding box center [1078, 302] width 404 height 277
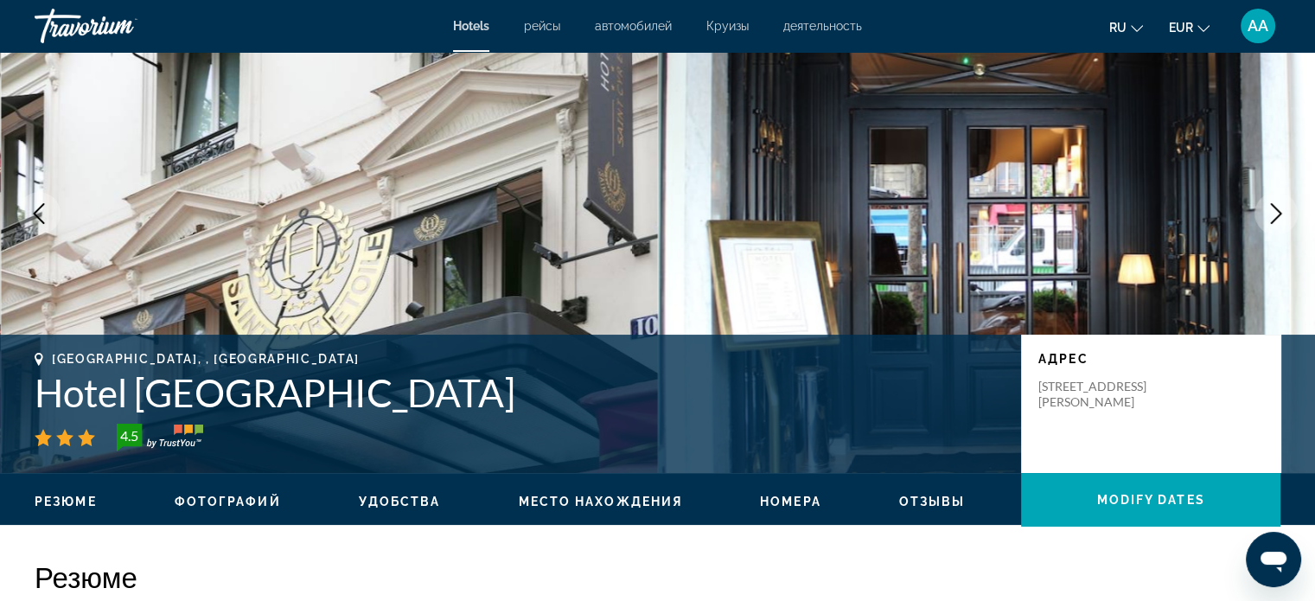
scroll to position [92, 0]
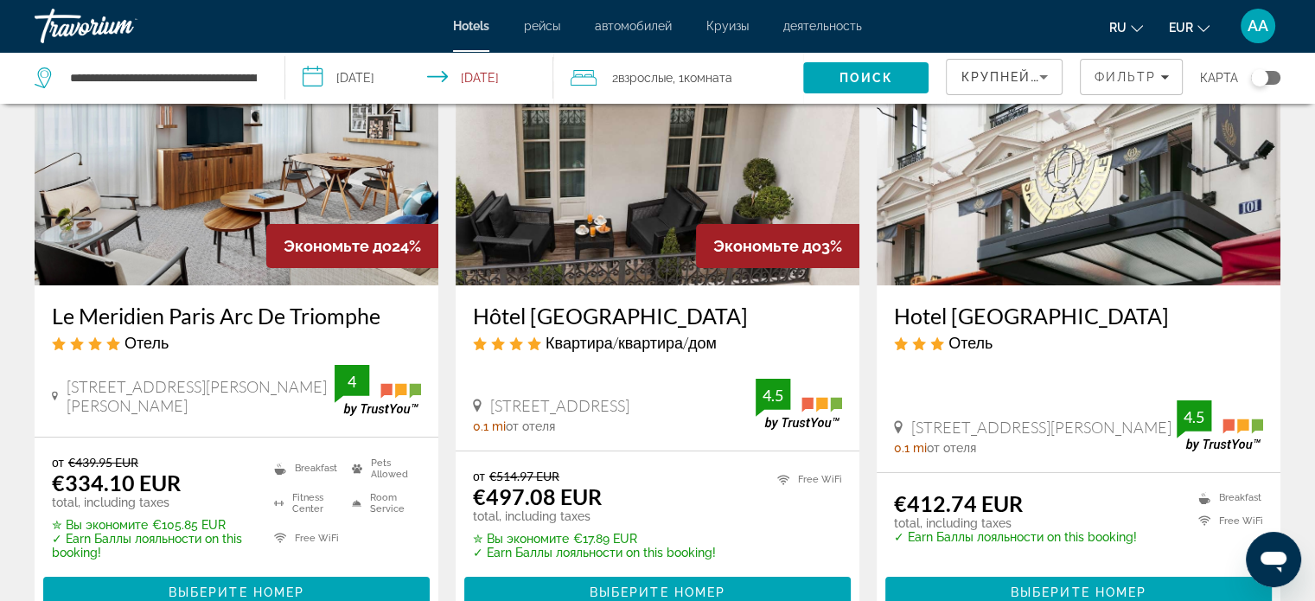
scroll to position [163, 0]
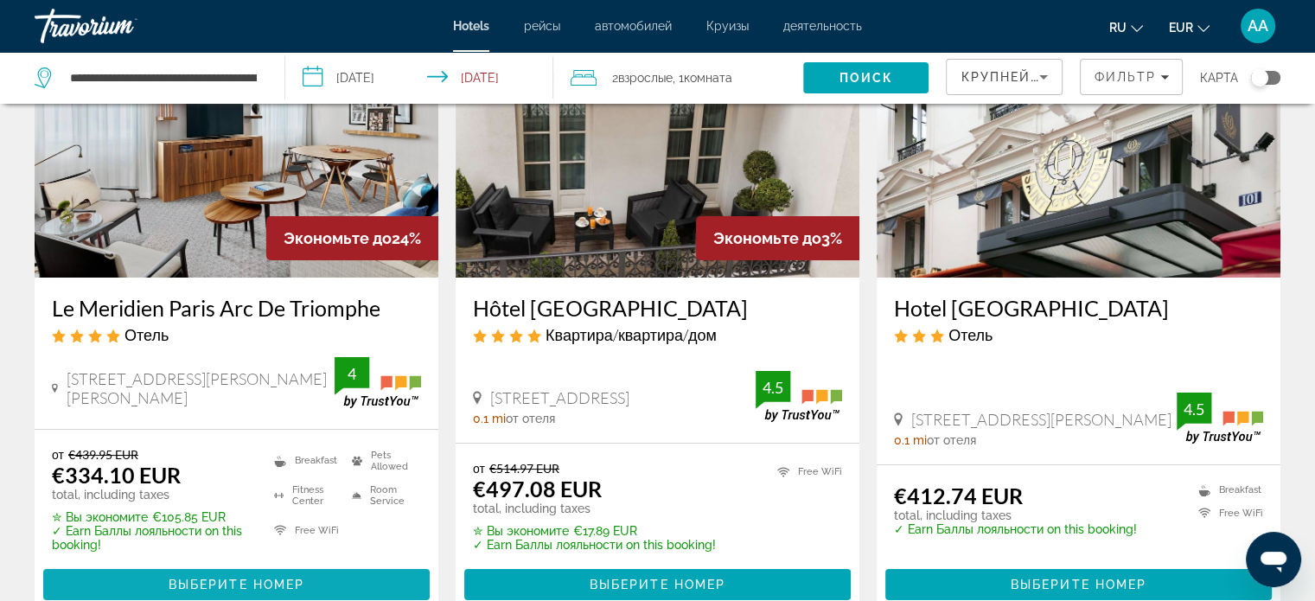
click at [318, 586] on span "Hauptinhalt" at bounding box center [236, 584] width 386 height 41
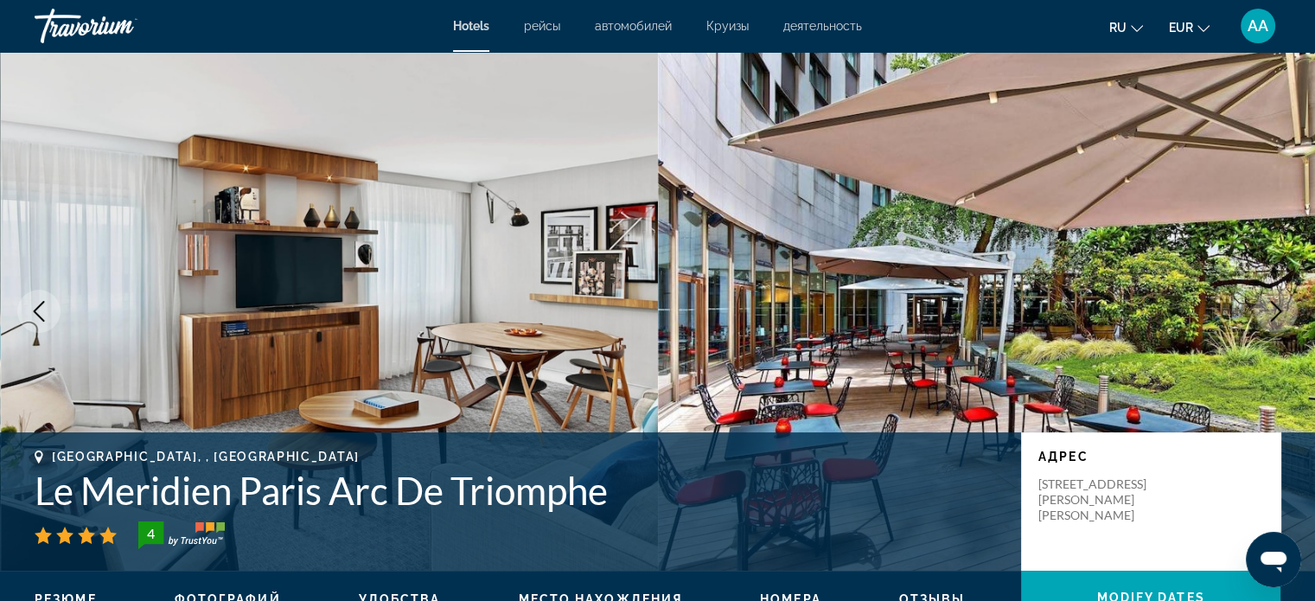
click at [1235, 283] on img "Hauptinhalt" at bounding box center [987, 311] width 658 height 519
click at [1244, 214] on img "Hauptinhalt" at bounding box center [987, 311] width 658 height 519
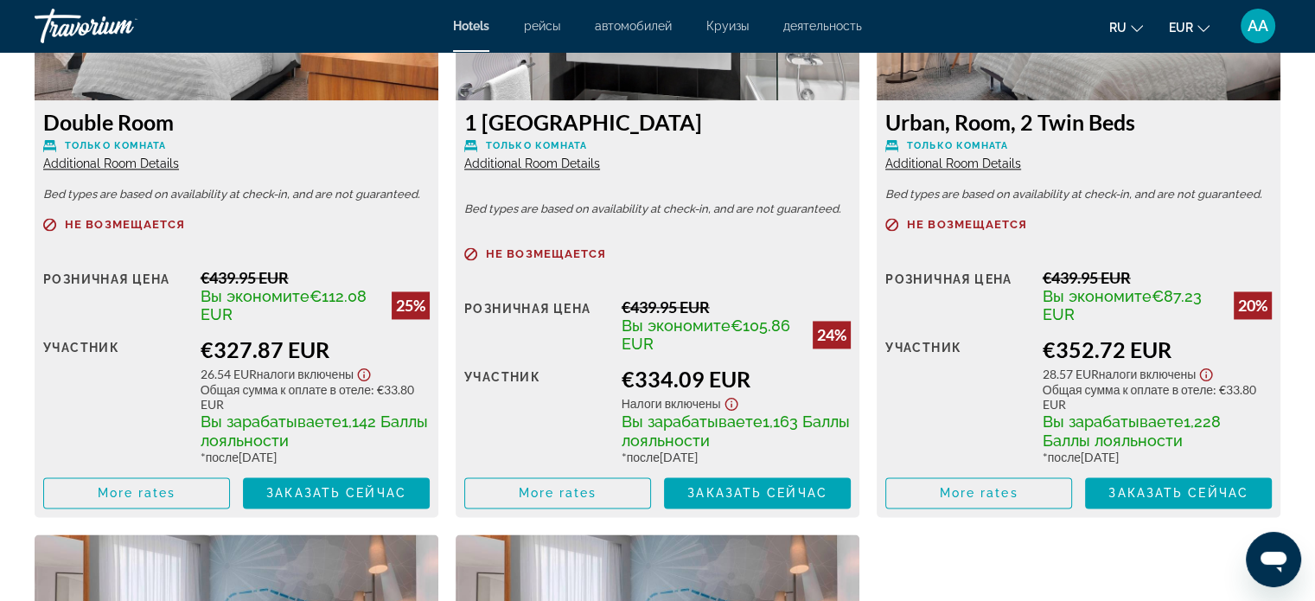
scroll to position [2584, 0]
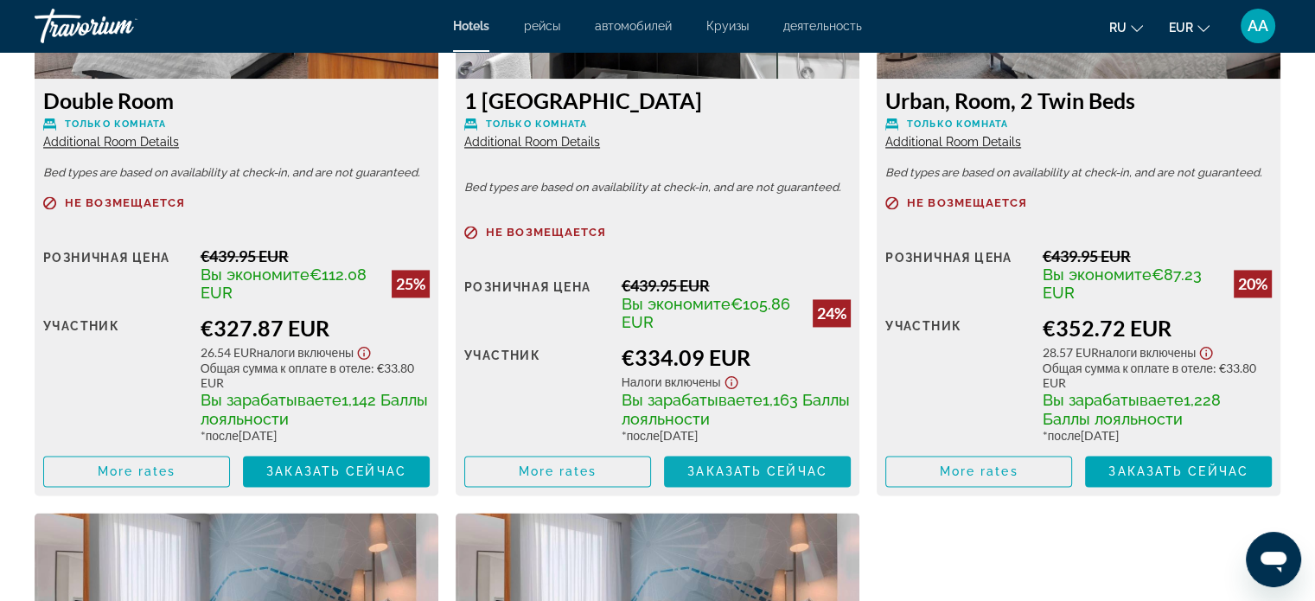
click at [759, 470] on span "Заказать сейчас" at bounding box center [757, 471] width 140 height 14
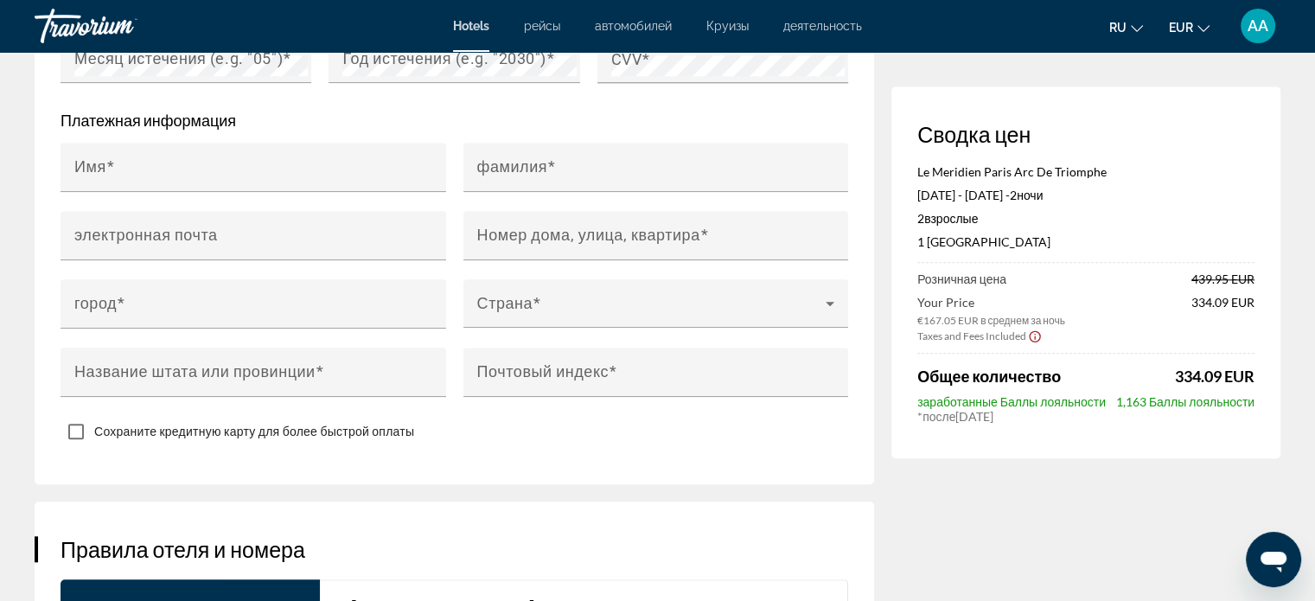
scroll to position [1725, 0]
click at [1193, 259] on div "Le Meridien Paris Arc De Triomphe Nov 28, 2025 - Nov 30, 2025 - 2 ночь ночи 2 В…" at bounding box center [1085, 213] width 337 height 99
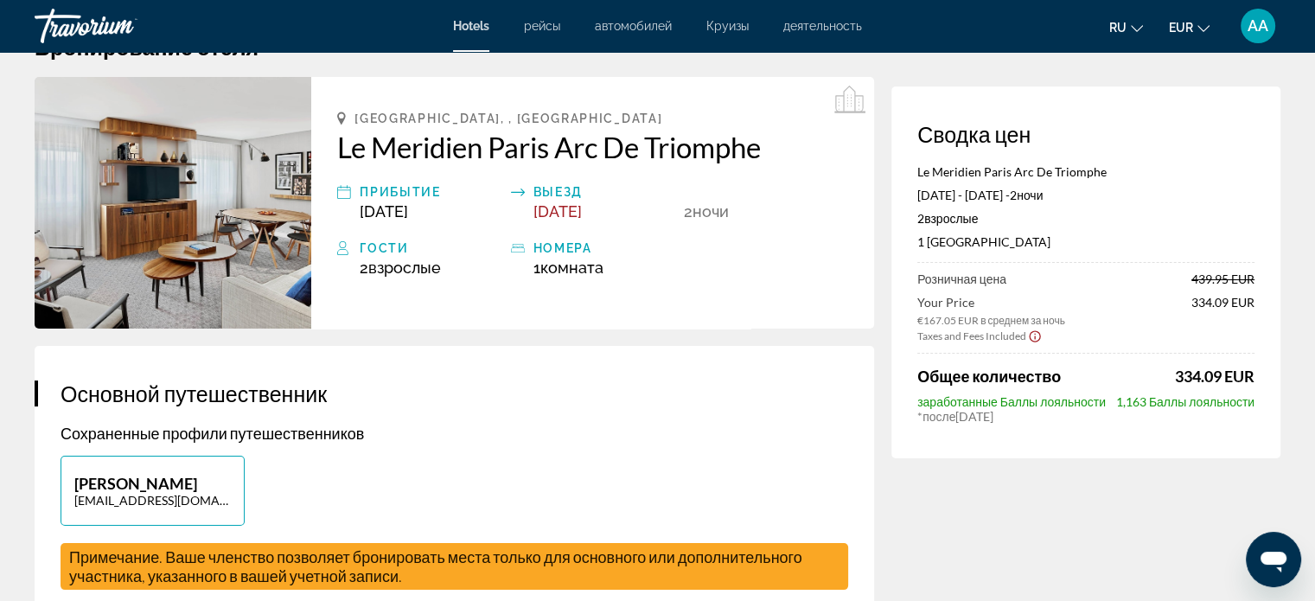
scroll to position [0, 0]
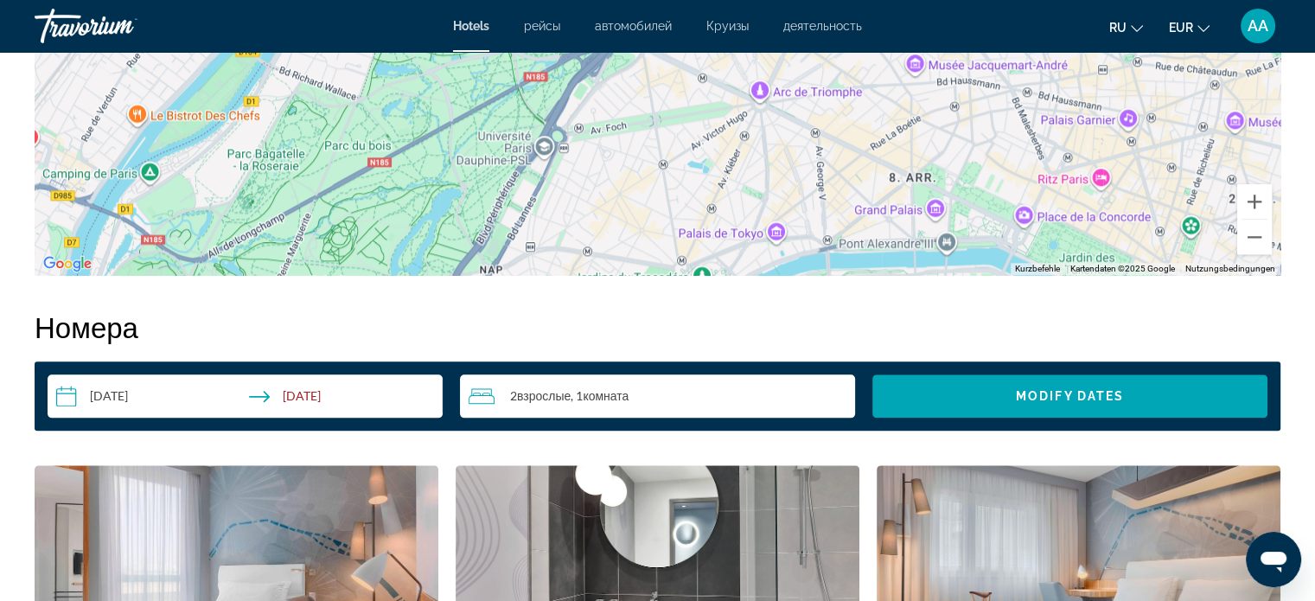
scroll to position [2089, 0]
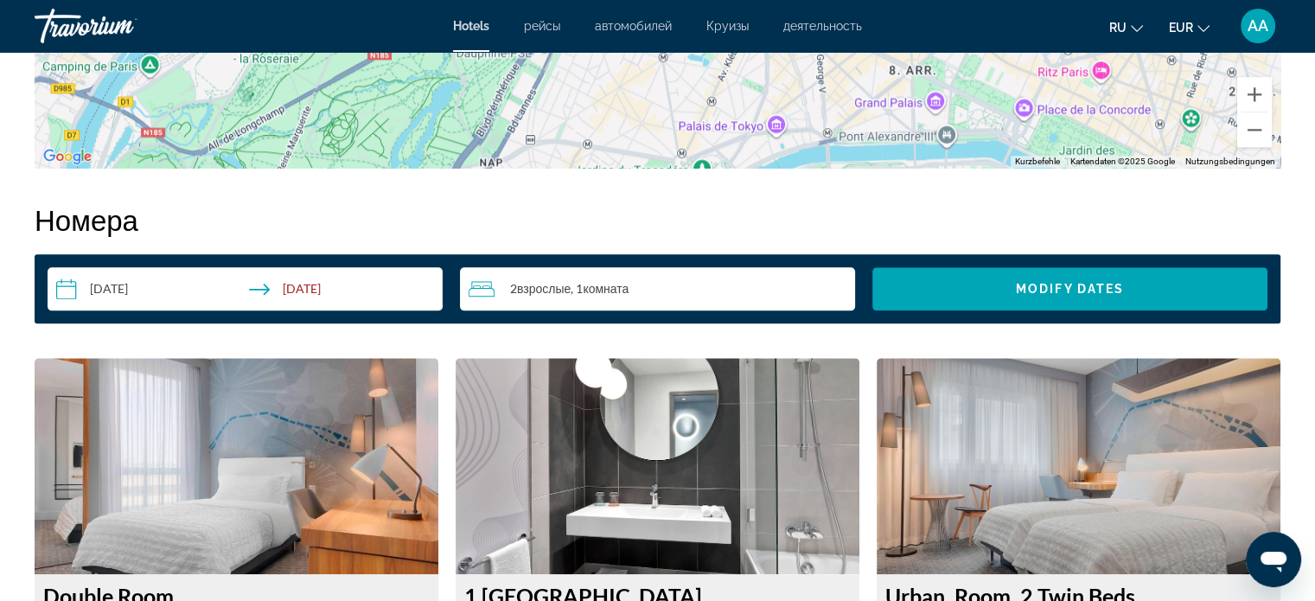
click at [1245, 27] on div "AA" at bounding box center [1257, 26] width 35 height 35
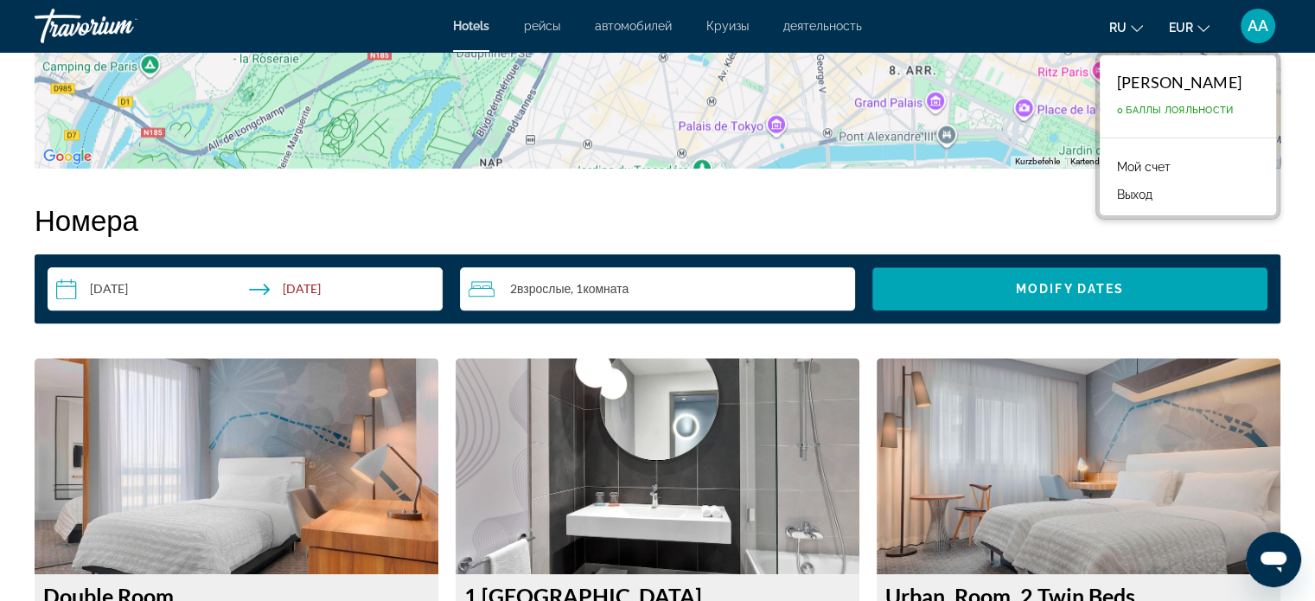
click at [1124, 164] on font "Мой счет" at bounding box center [1144, 167] width 54 height 14
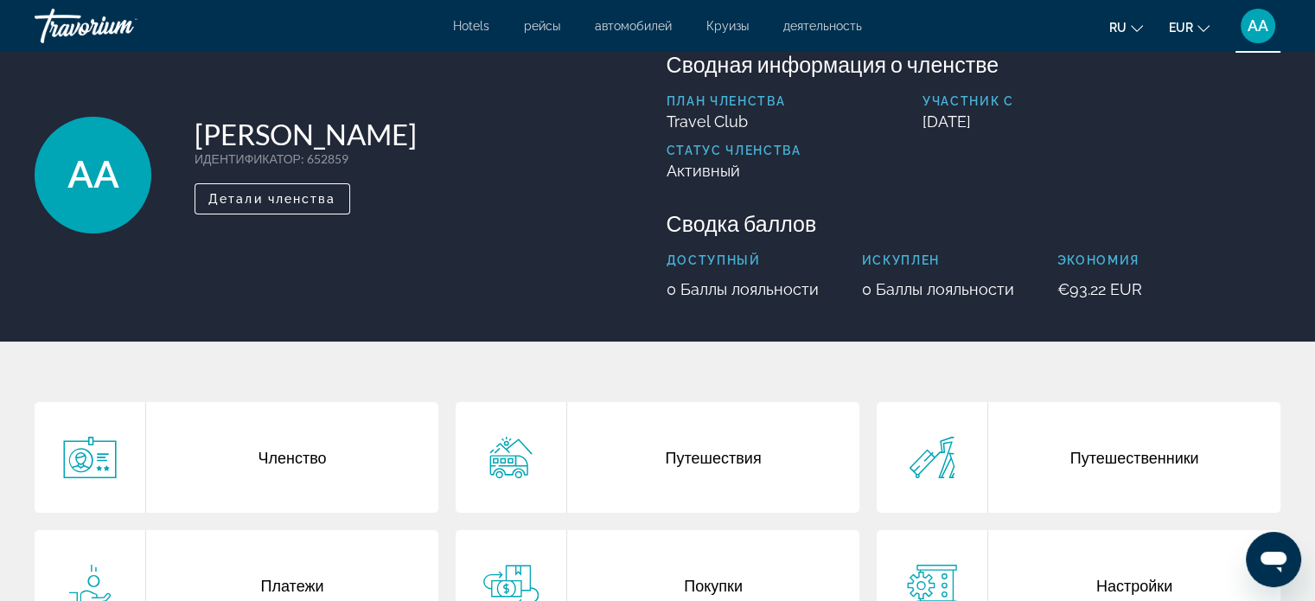
scroll to position [51, 0]
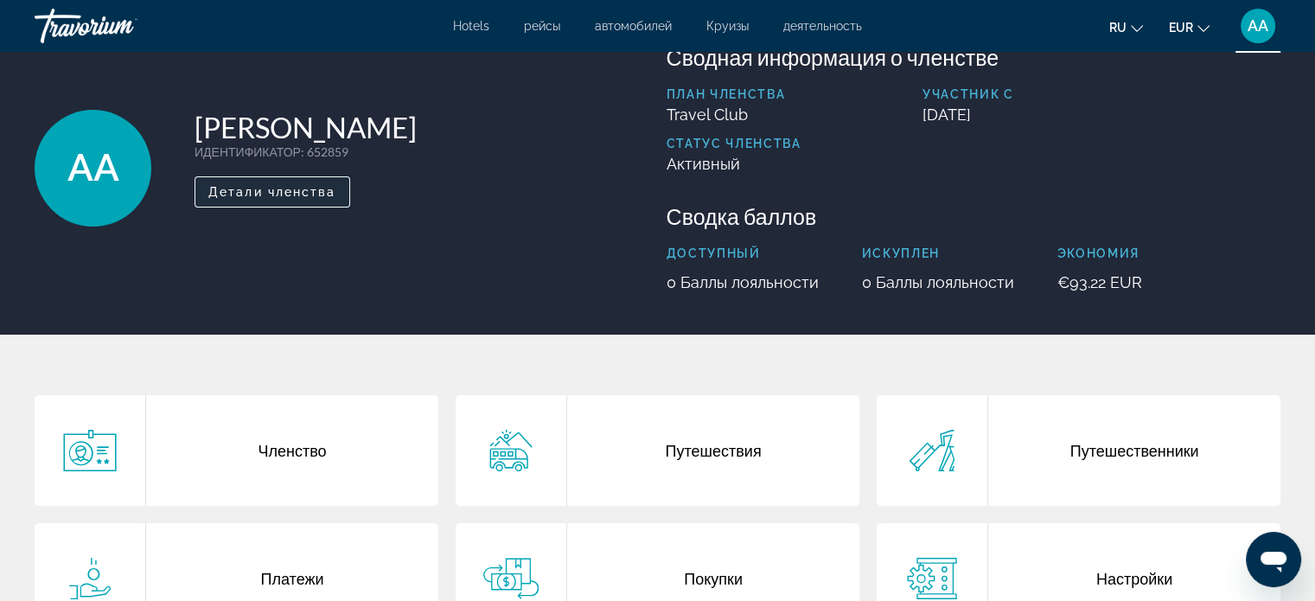
click at [326, 193] on span "Детали членства" at bounding box center [272, 192] width 128 height 14
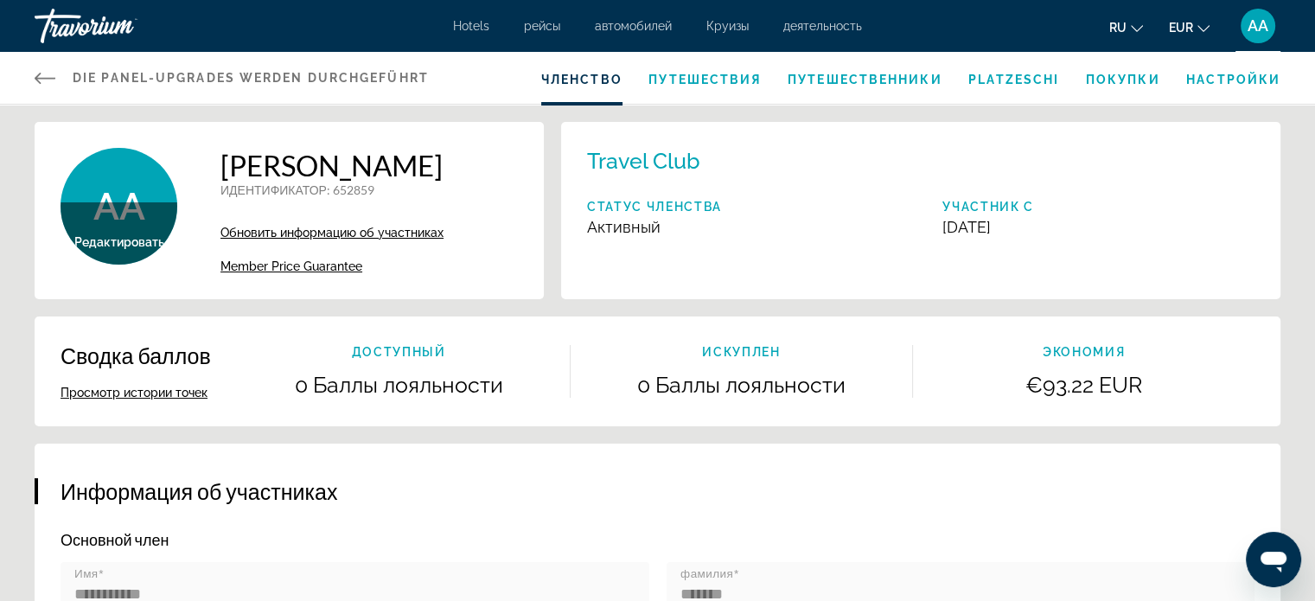
click at [1239, 349] on p "Экономия" at bounding box center [1083, 352] width 341 height 14
click at [853, 73] on font "Путешественники" at bounding box center [864, 80] width 155 height 14
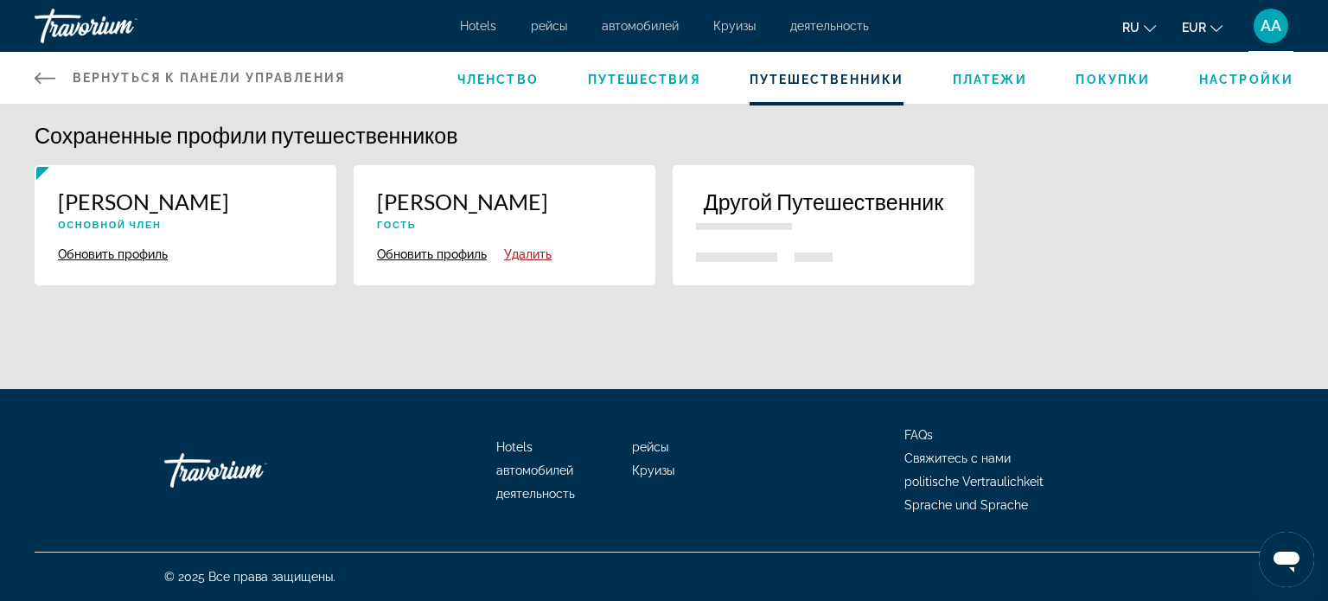
click at [857, 220] on div "Другой Путешественник" at bounding box center [823, 215] width 255 height 54
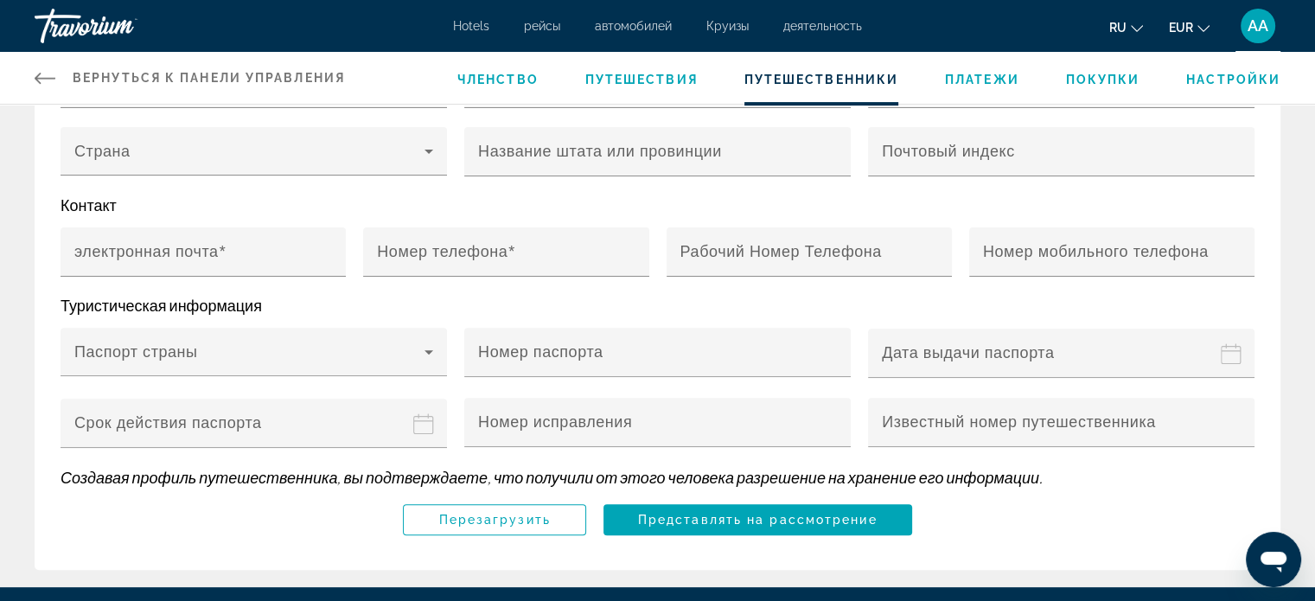
scroll to position [513, 0]
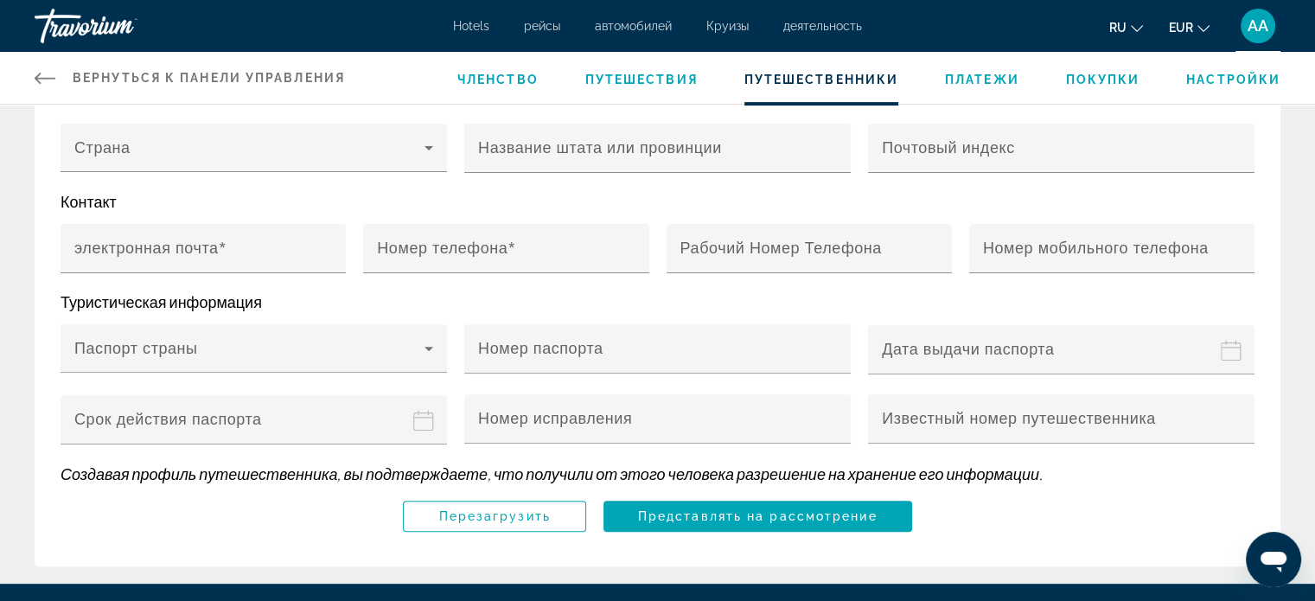
click at [487, 296] on p "Туристическая информация" at bounding box center [658, 301] width 1194 height 19
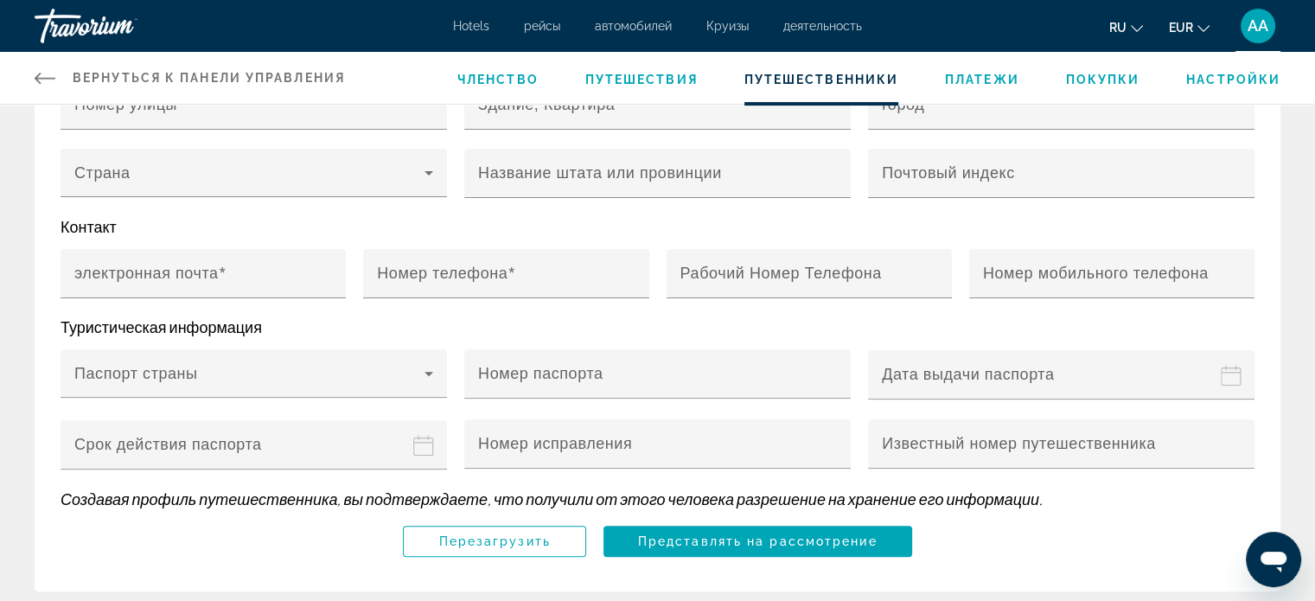
scroll to position [488, 0]
click at [1221, 318] on p "Туристическая информация" at bounding box center [658, 325] width 1194 height 19
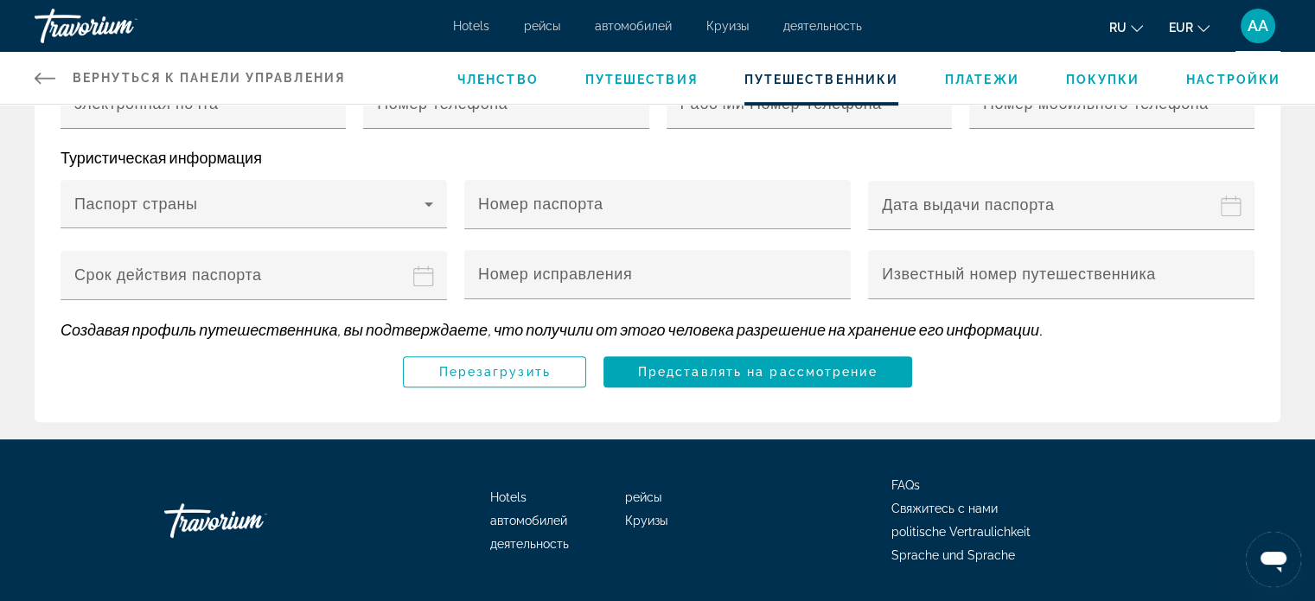
scroll to position [698, 0]
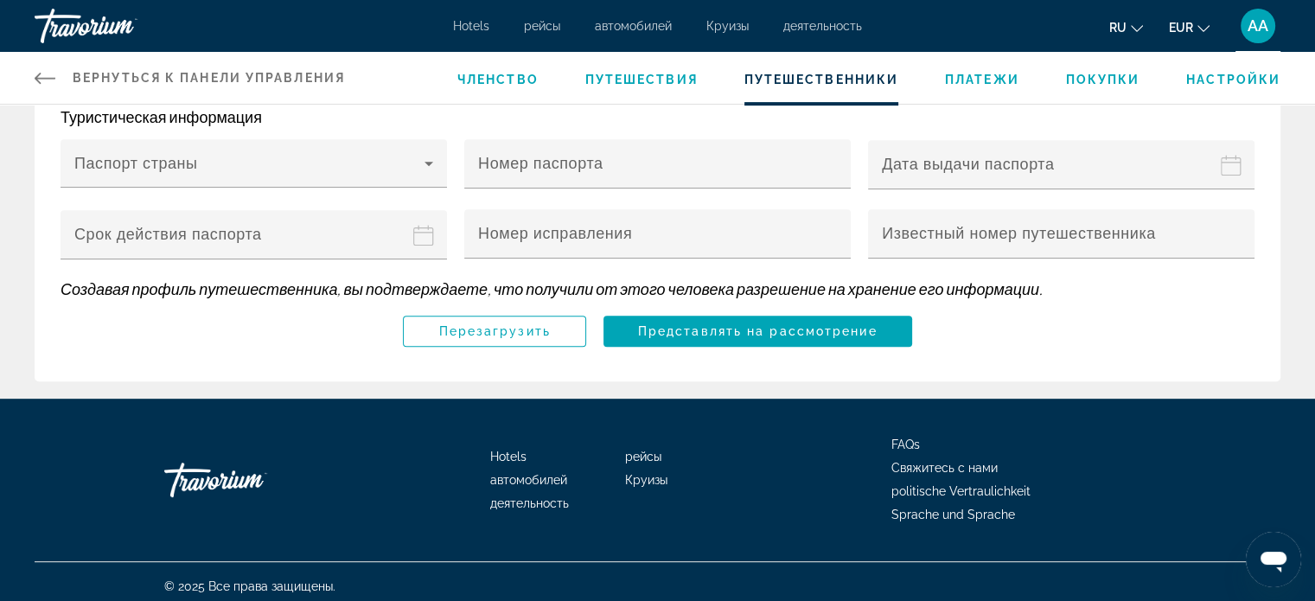
click at [1245, 29] on div "AA" at bounding box center [1257, 26] width 35 height 35
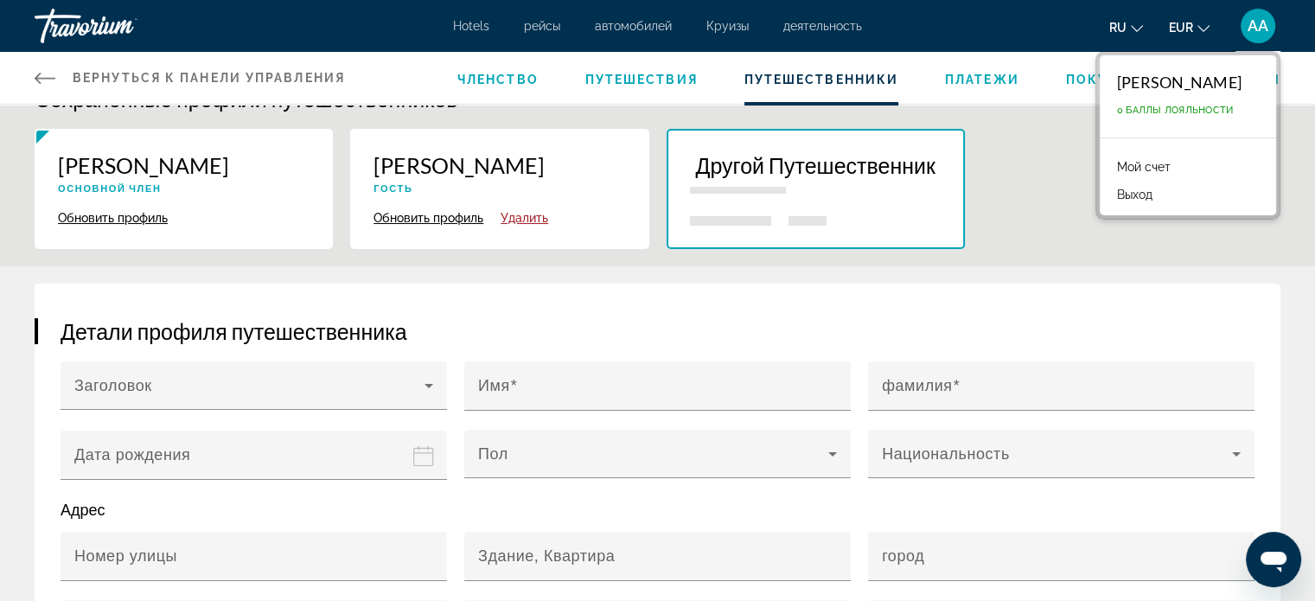
scroll to position [0, 0]
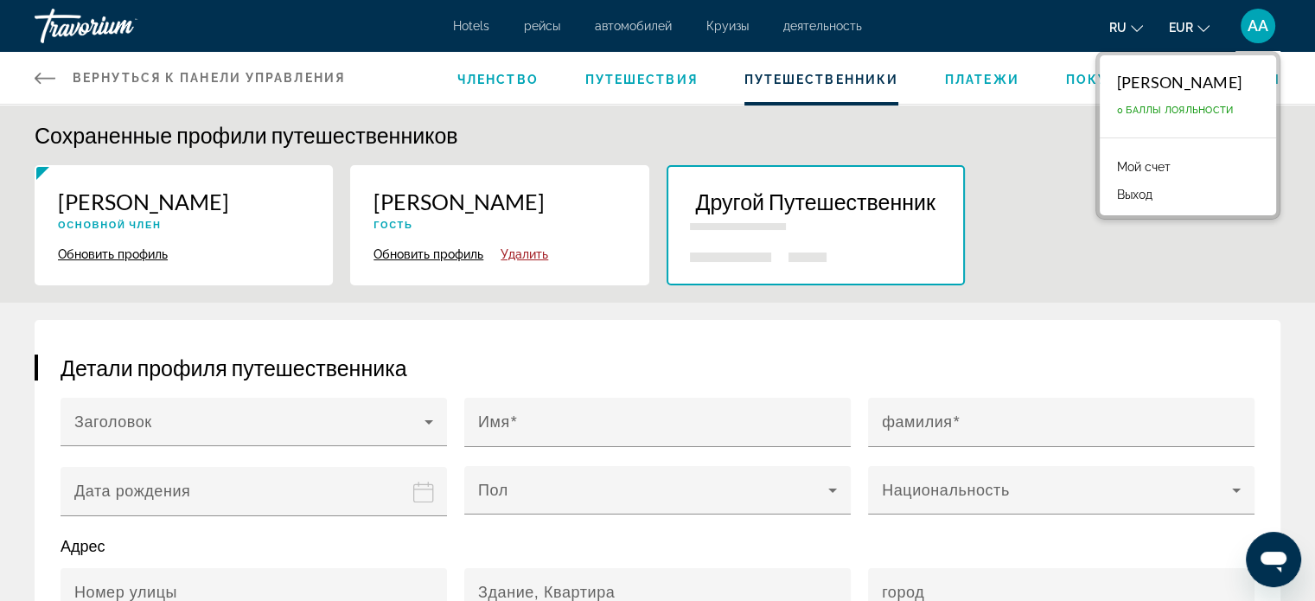
click at [494, 220] on p "Гость" at bounding box center [499, 224] width 252 height 11
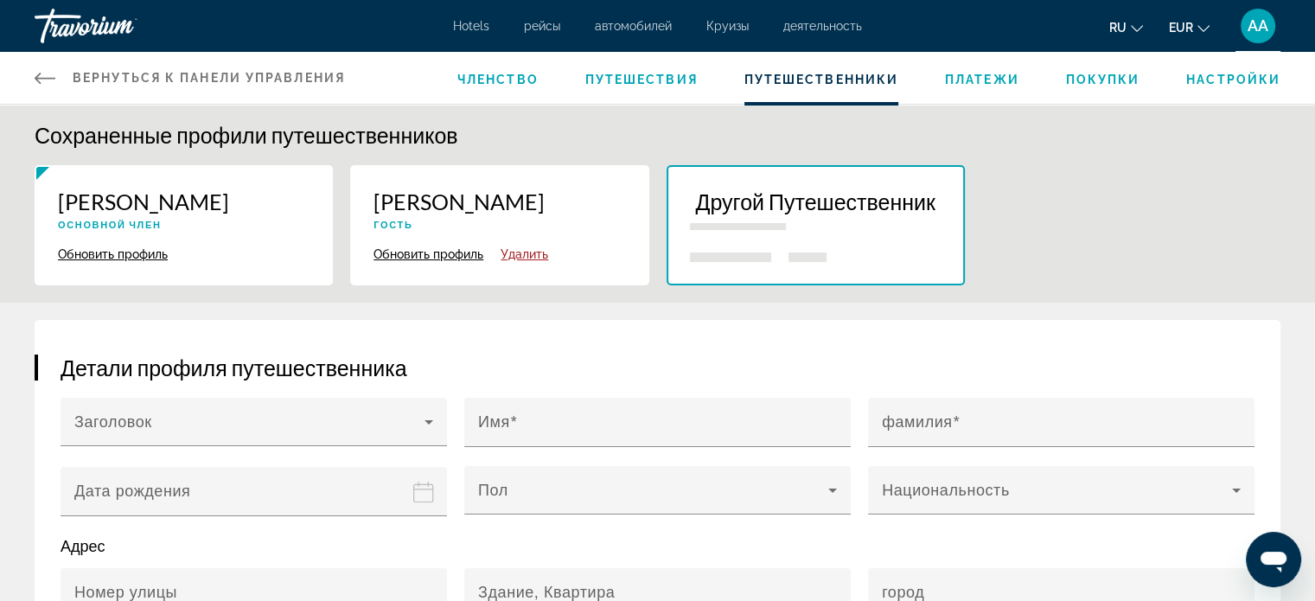
click at [413, 257] on button "Обновить профиль" at bounding box center [428, 254] width 110 height 16
type input "****"
type input "**********"
type input "*"
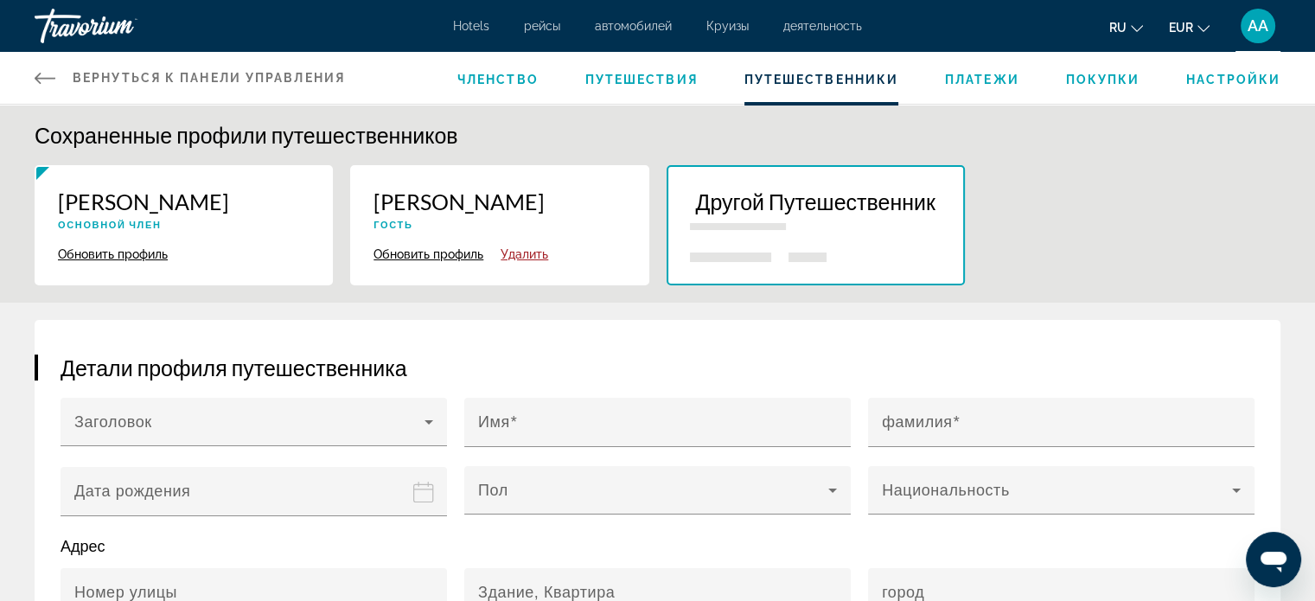
type input "*********"
type input "*****"
type input "**********"
type input "******"
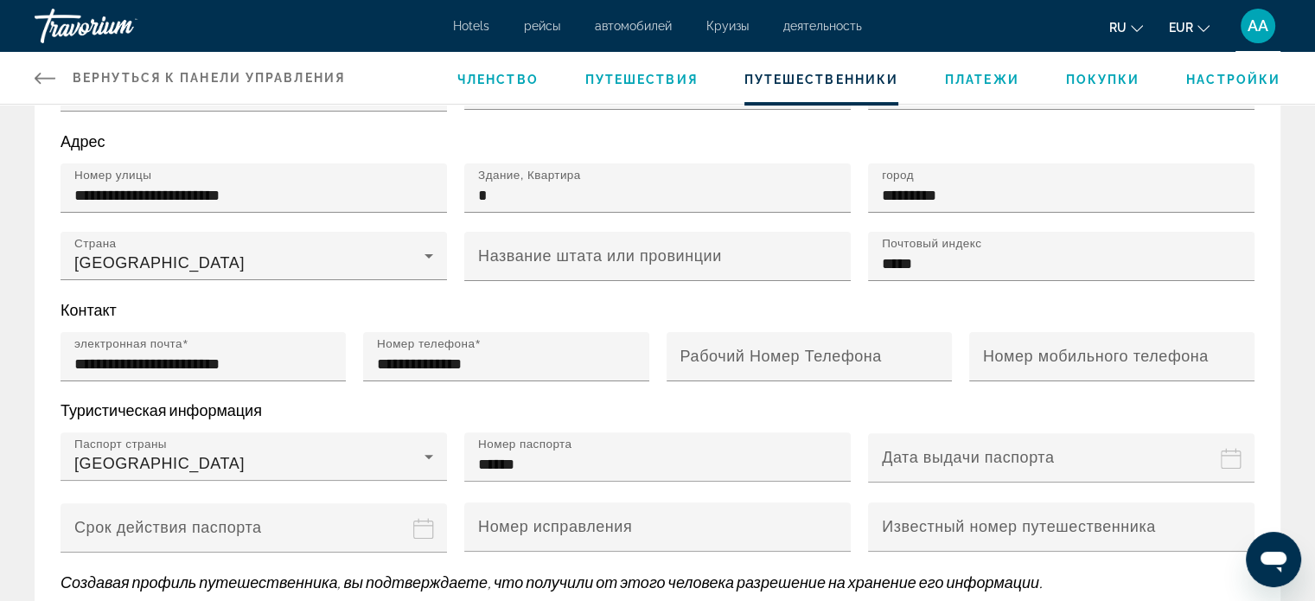
scroll to position [402, 0]
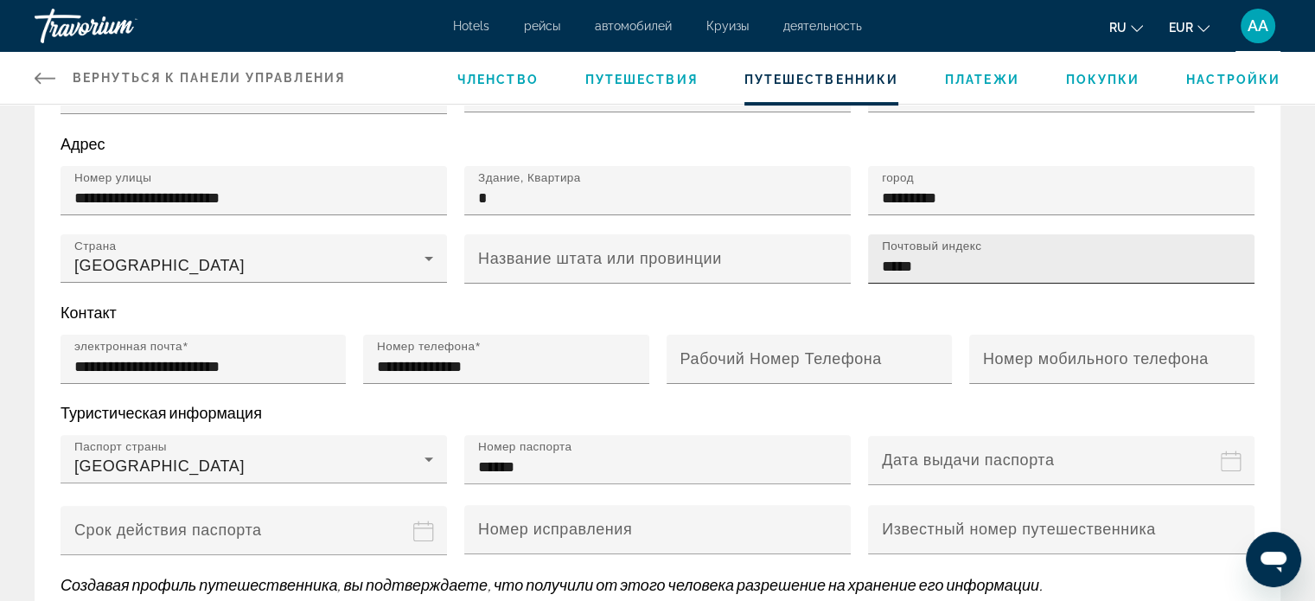
click at [1233, 234] on div "Почтовый индекс *****" at bounding box center [1066, 258] width 369 height 49
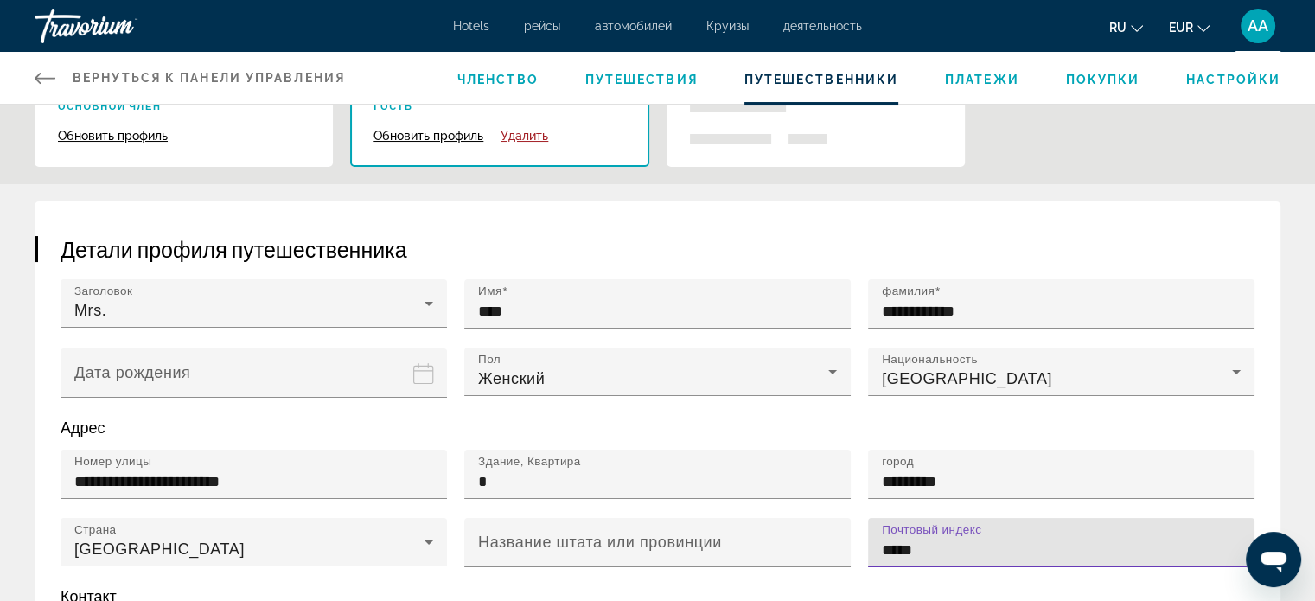
scroll to position [0, 0]
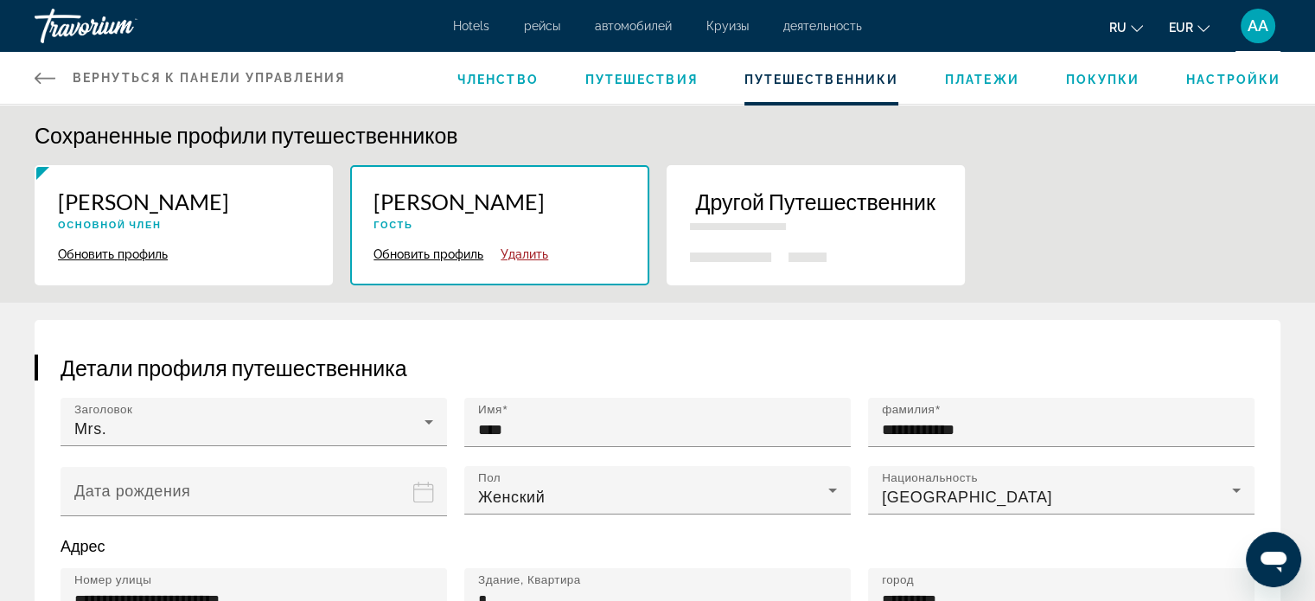
click at [156, 215] on div "[PERSON_NAME] Основной член" at bounding box center [184, 215] width 252 height 54
click at [154, 204] on p "[PERSON_NAME]" at bounding box center [184, 201] width 252 height 26
click at [495, 73] on span "Членство" at bounding box center [497, 80] width 81 height 14
